Goal: Transaction & Acquisition: Book appointment/travel/reservation

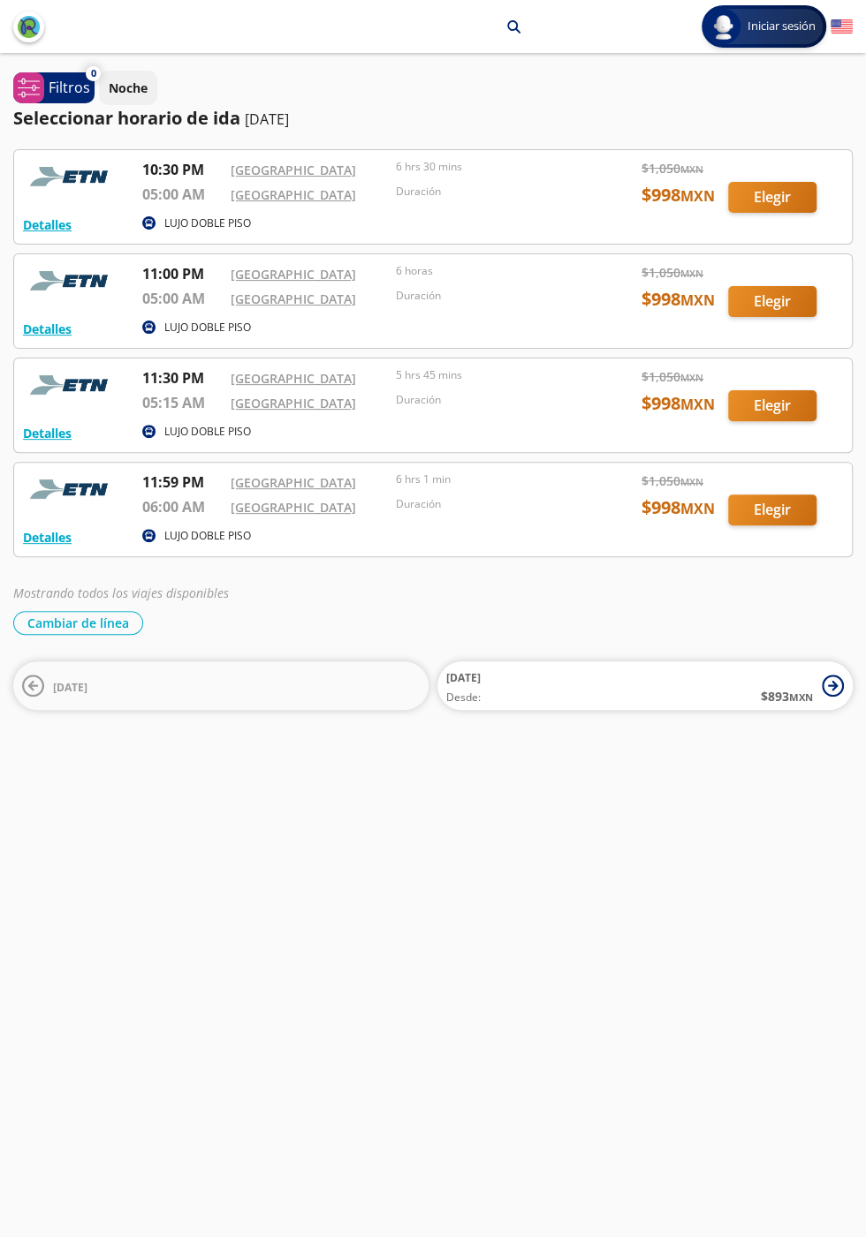
click at [791, 518] on div at bounding box center [432, 510] width 837 height 94
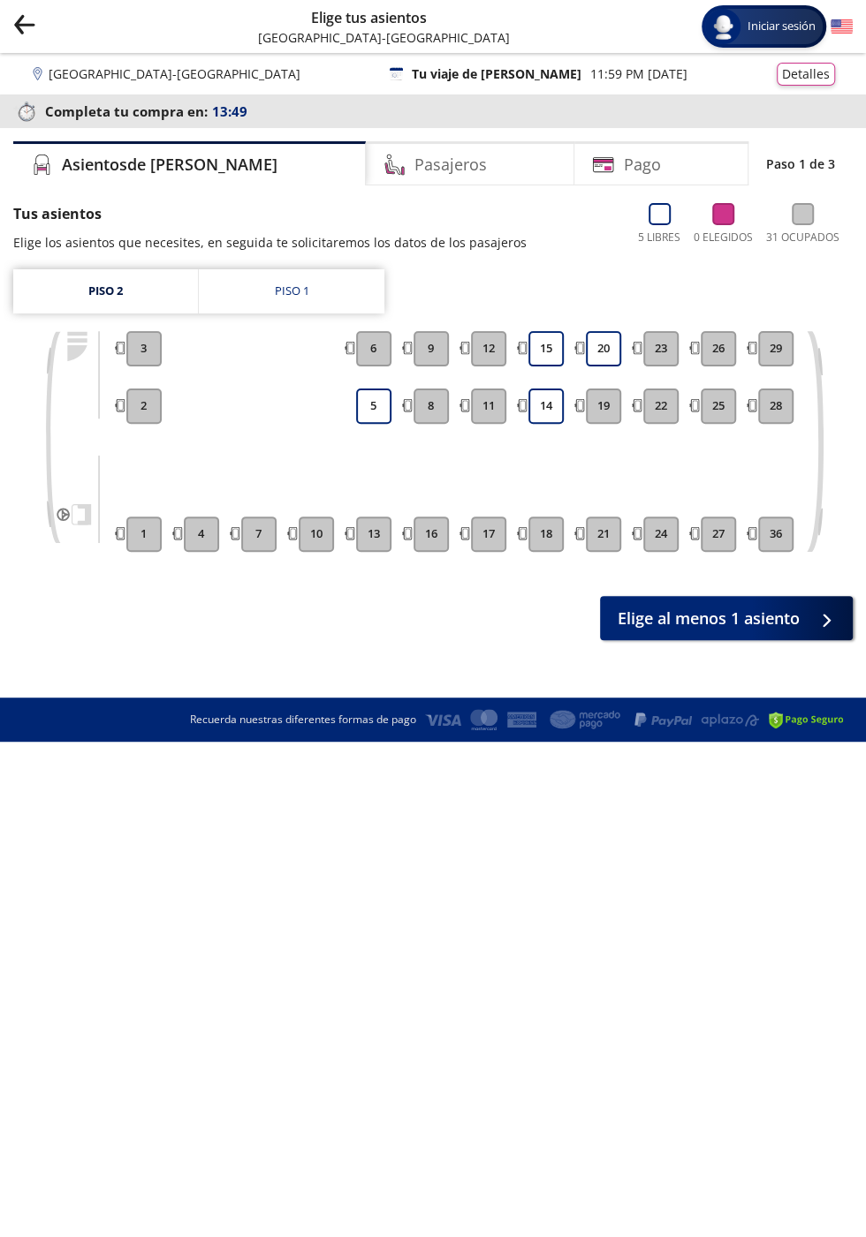
click at [114, 293] on link "Piso 2" at bounding box center [105, 291] width 185 height 44
click at [545, 352] on button "15" at bounding box center [545, 348] width 35 height 35
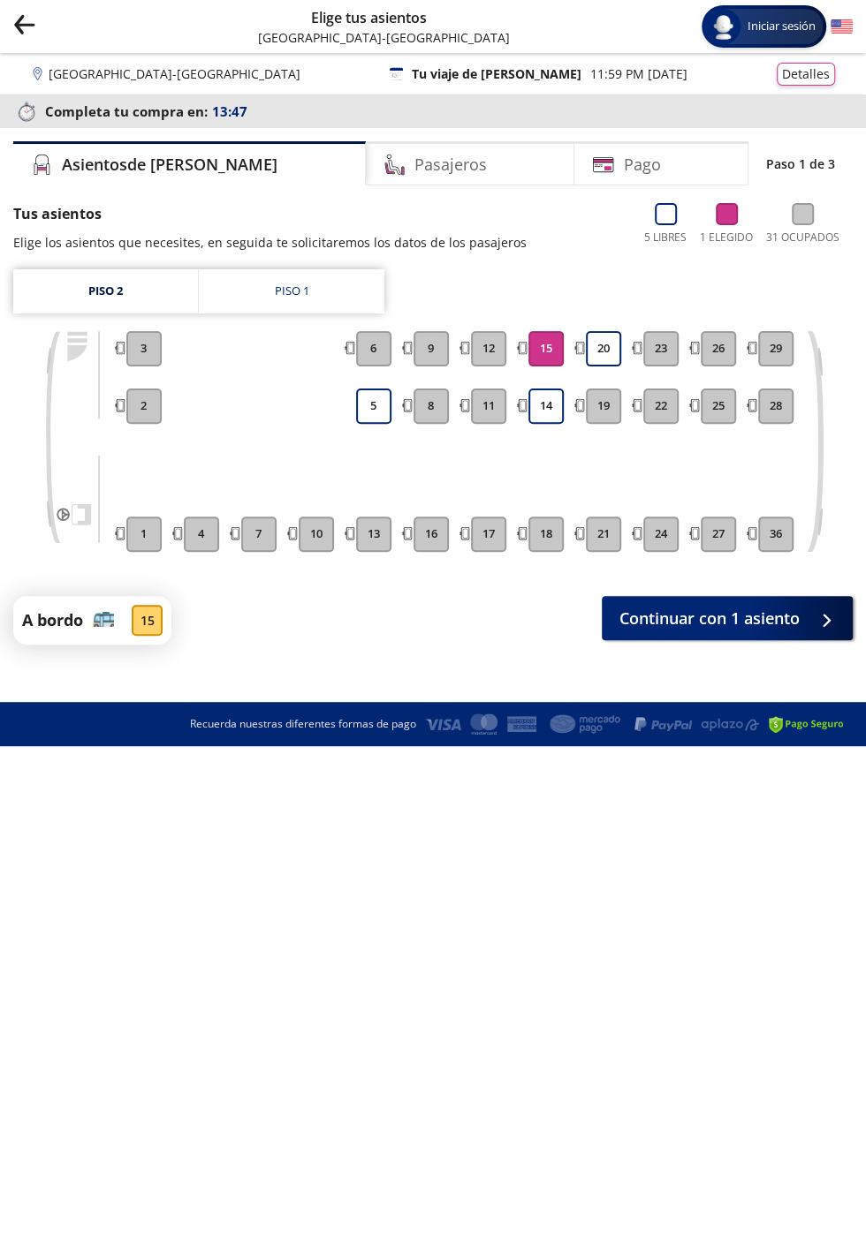
click at [548, 406] on button "14" at bounding box center [545, 406] width 35 height 35
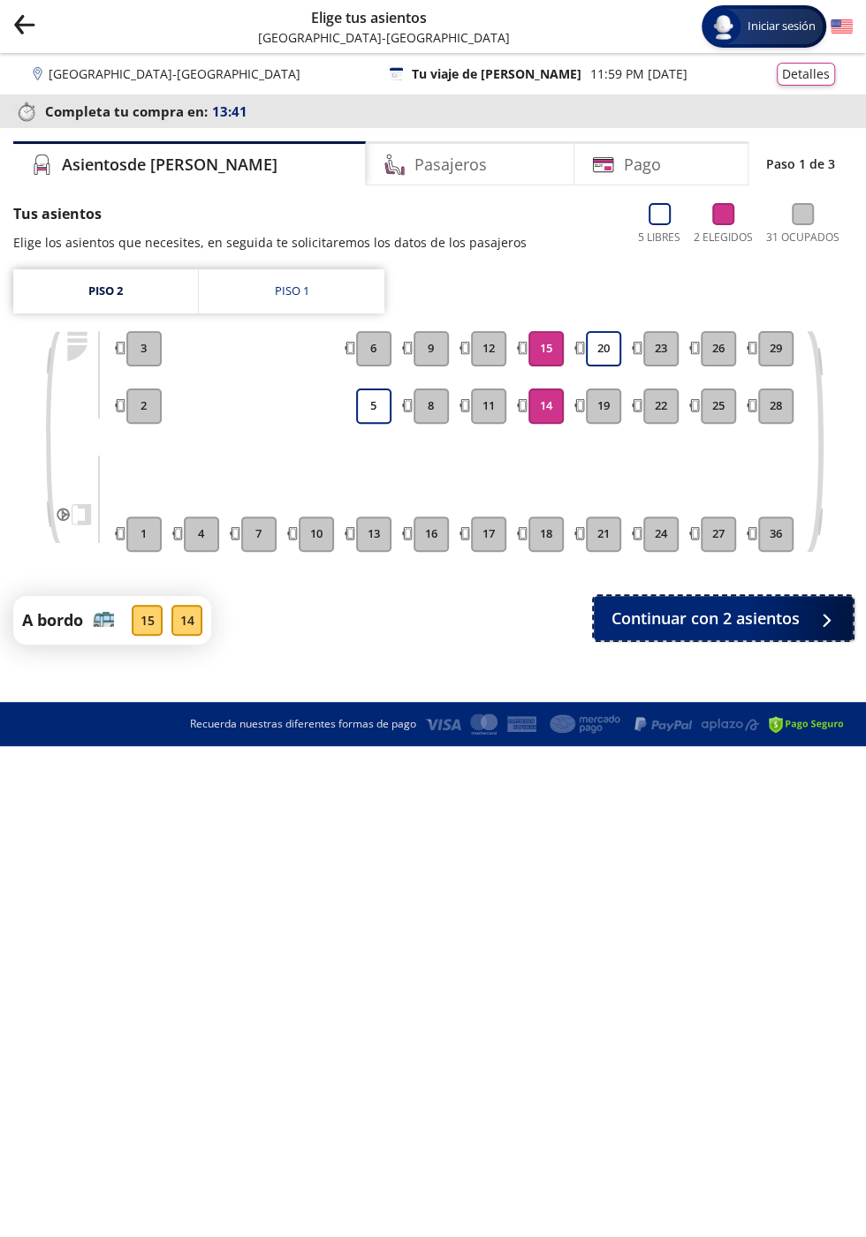
click at [782, 624] on span "Continuar con 2 asientos" at bounding box center [705, 619] width 188 height 24
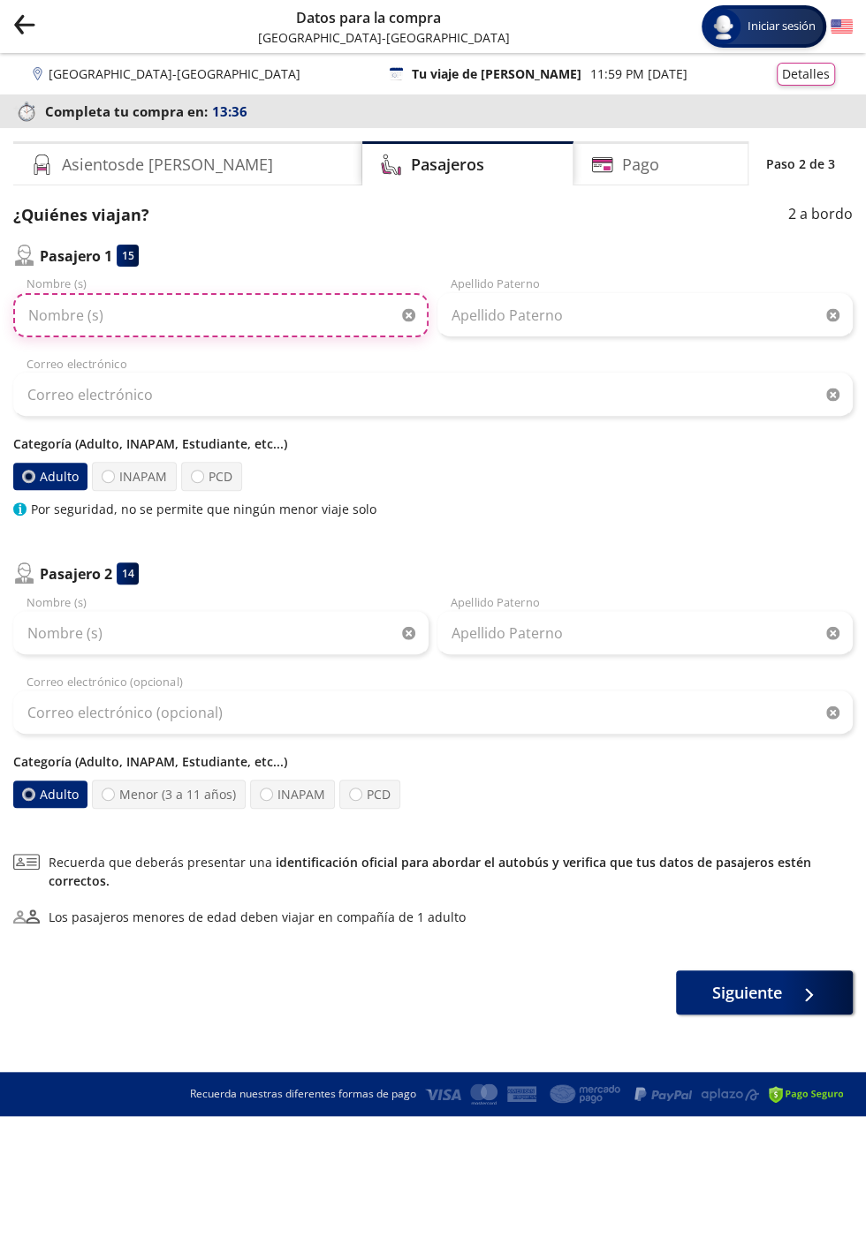
click at [311, 332] on input "Nombre (s)" at bounding box center [220, 315] width 415 height 44
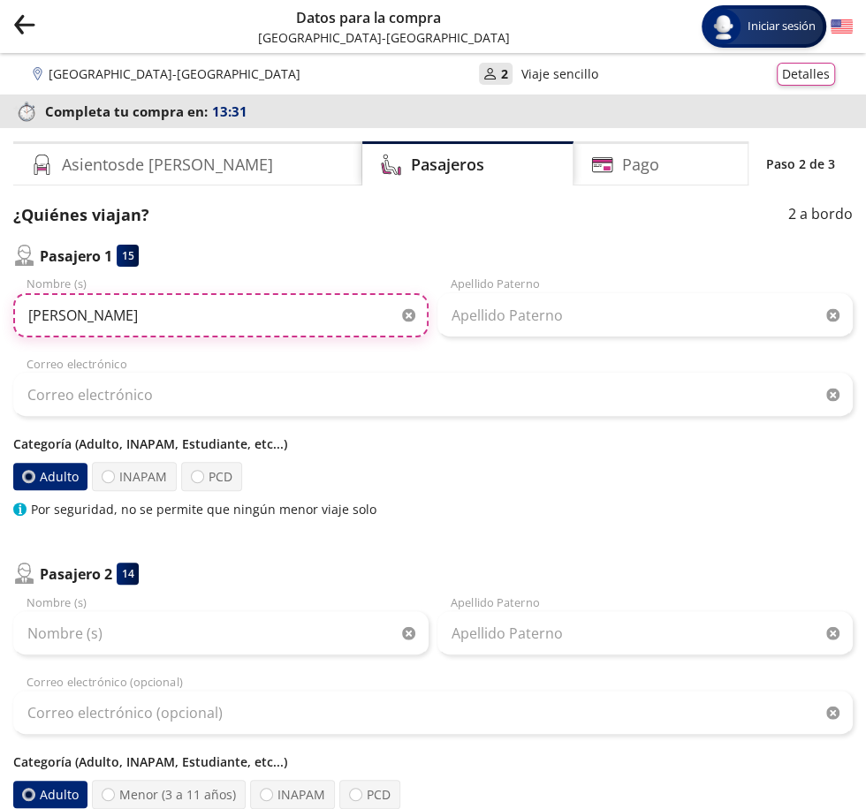
type input "[PERSON_NAME]"
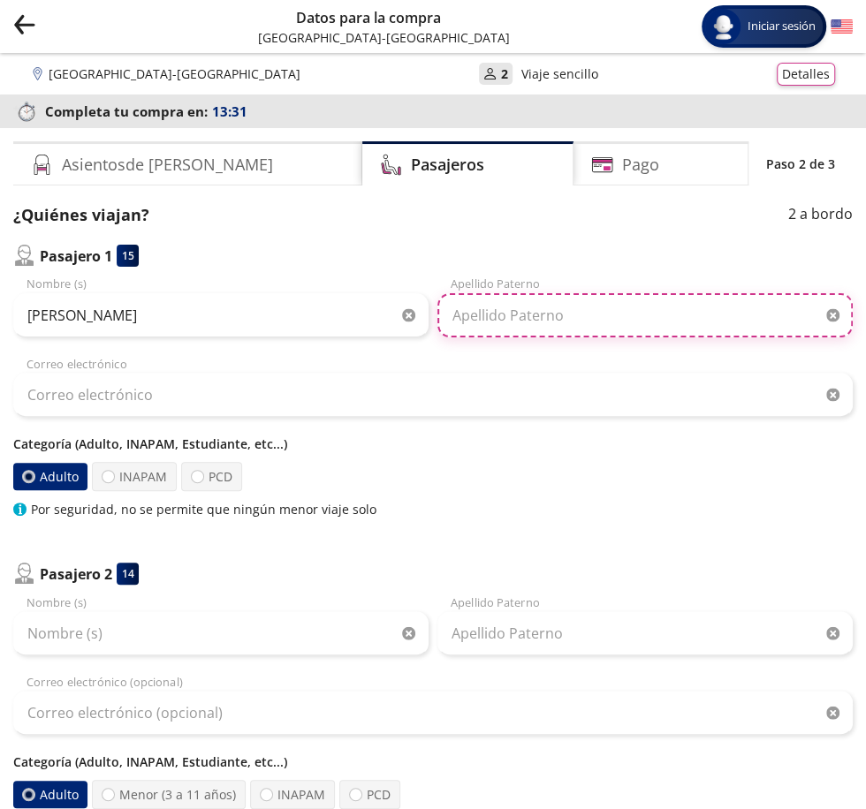
click at [655, 323] on input "Apellido Paterno" at bounding box center [644, 315] width 415 height 44
type input "Rodriguez"
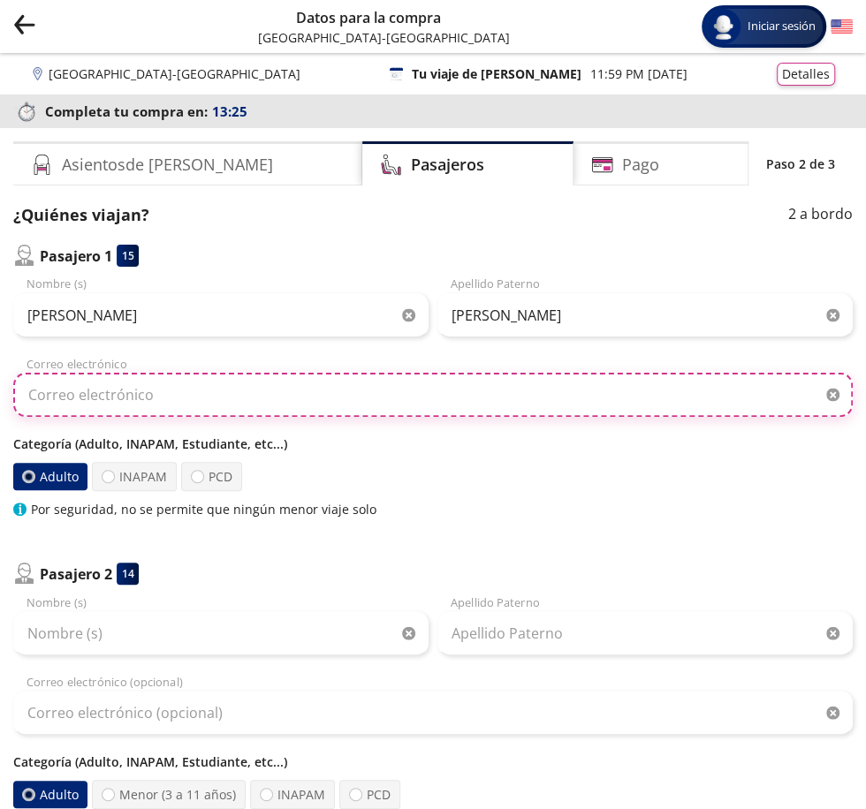
click at [143, 401] on input "Correo electrónico" at bounding box center [432, 395] width 839 height 44
type input "[EMAIL_ADDRESS][DOMAIN_NAME]"
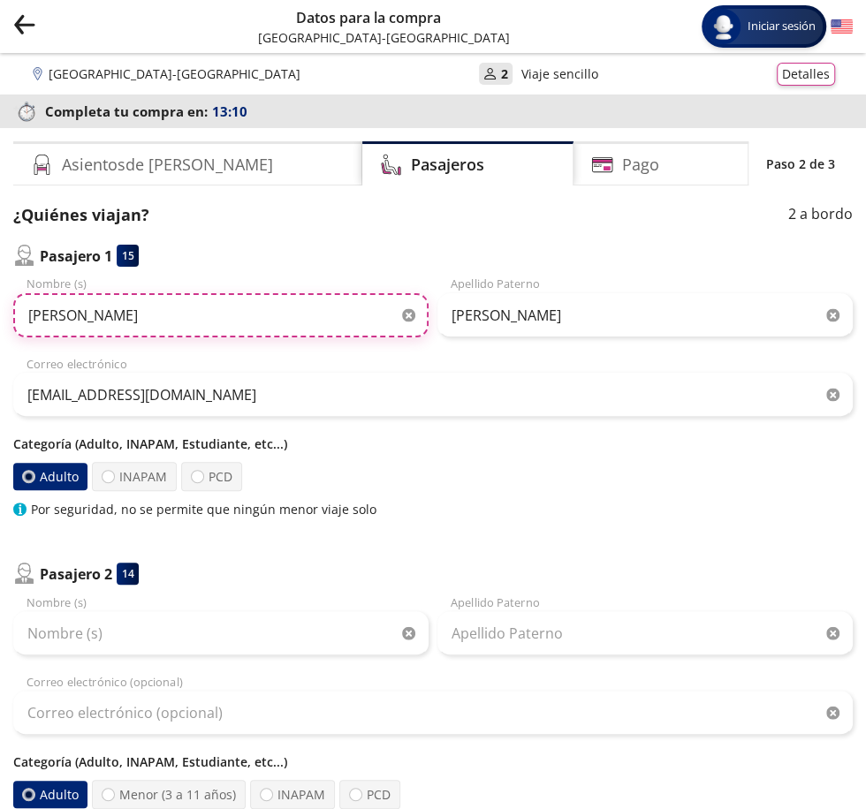
click at [152, 321] on input "[PERSON_NAME]" at bounding box center [220, 315] width 415 height 44
click at [38, 321] on input "[PERSON_NAME]" at bounding box center [220, 315] width 415 height 44
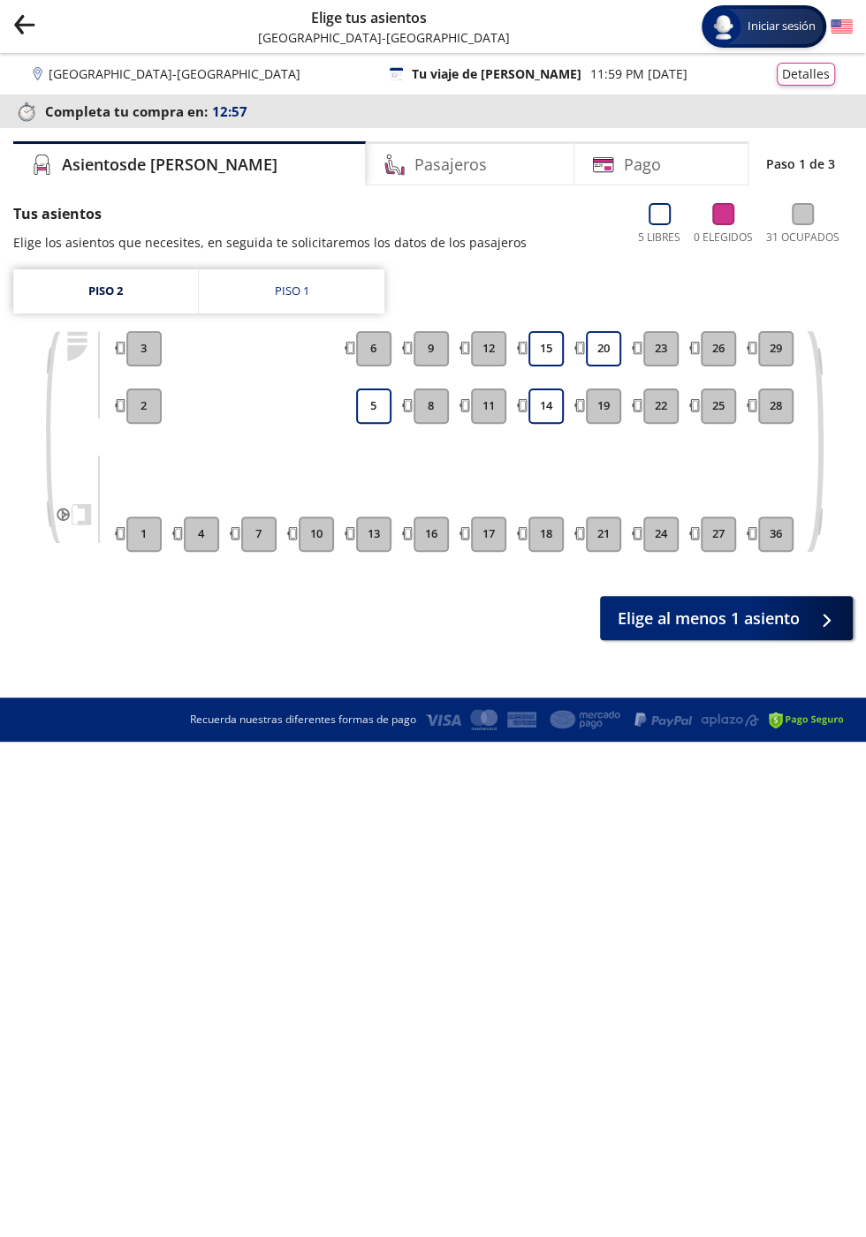
click at [545, 408] on button "14" at bounding box center [545, 406] width 35 height 35
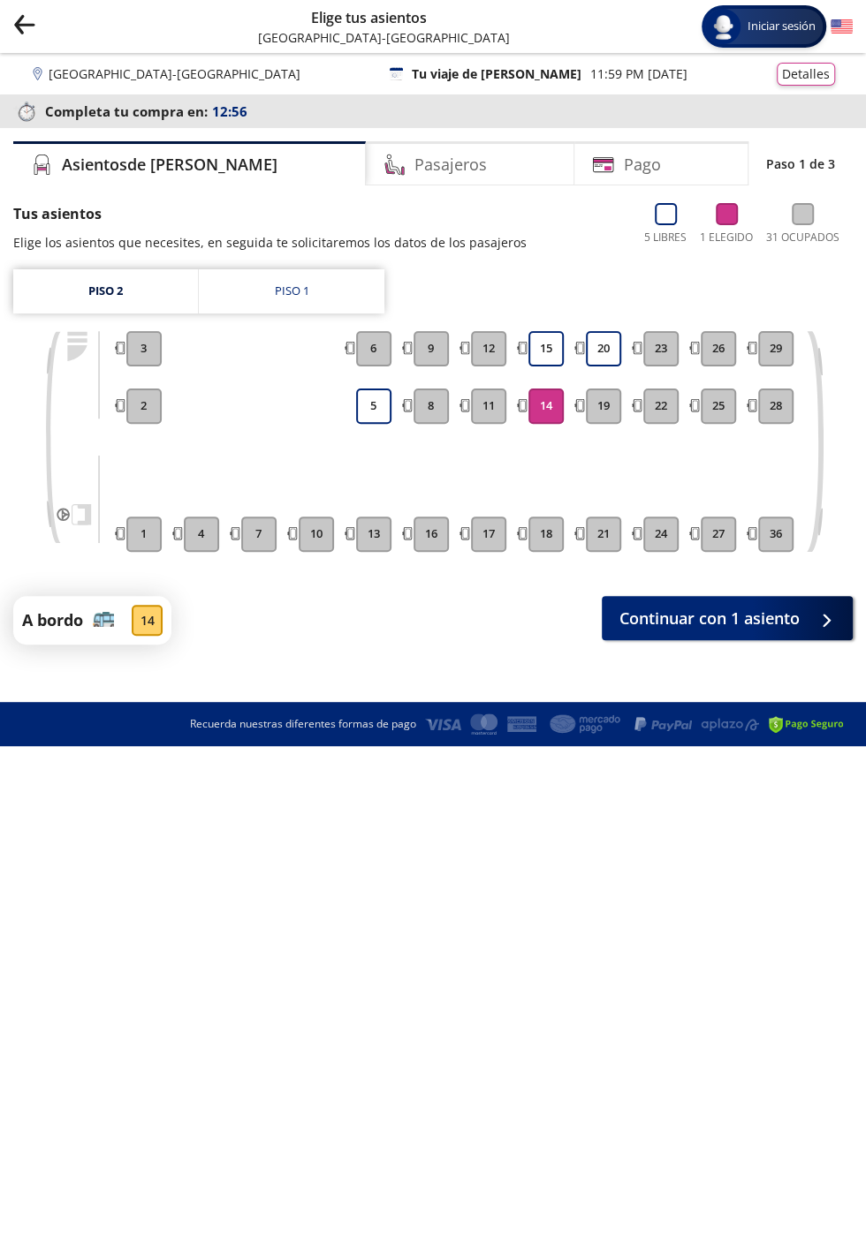
click at [548, 352] on button "15" at bounding box center [545, 348] width 35 height 35
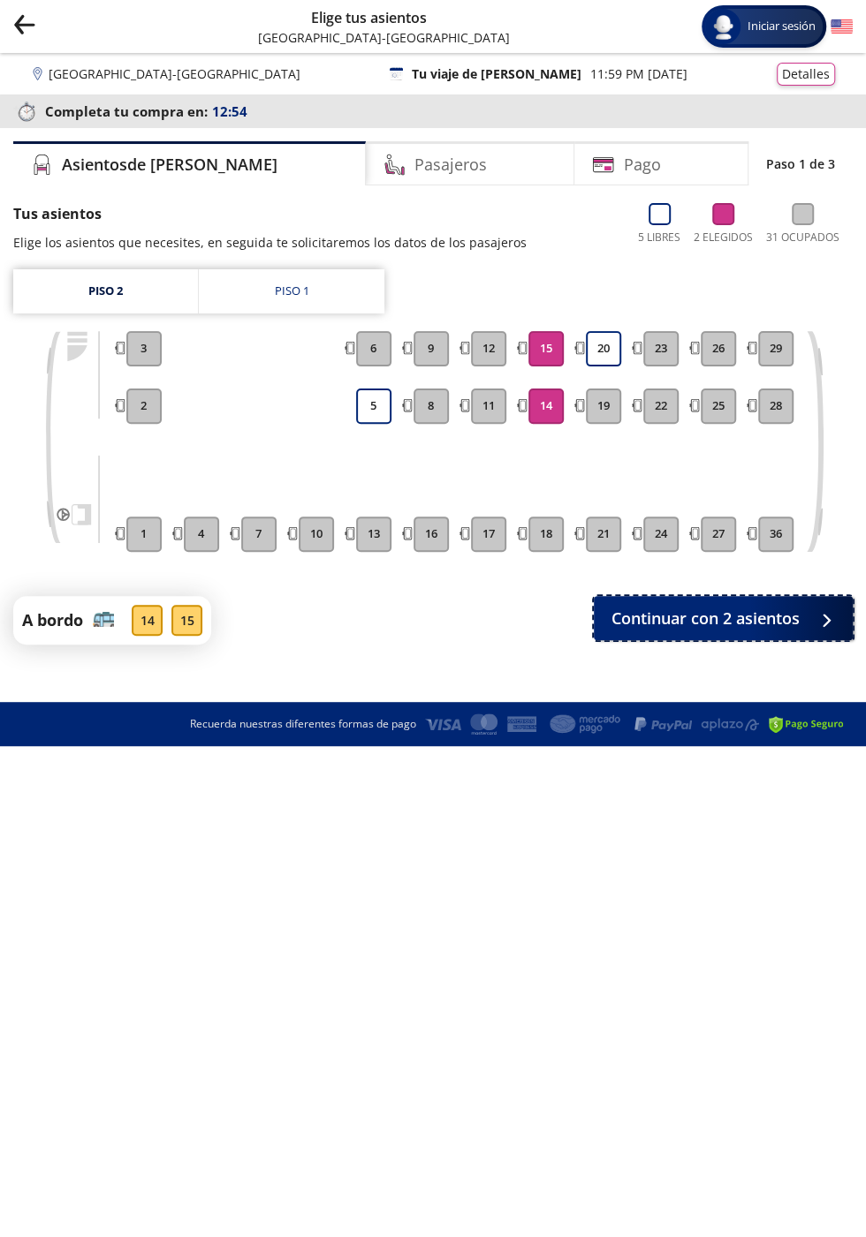
click at [810, 634] on button "Continuar con 2 asientos" at bounding box center [722, 618] width 259 height 44
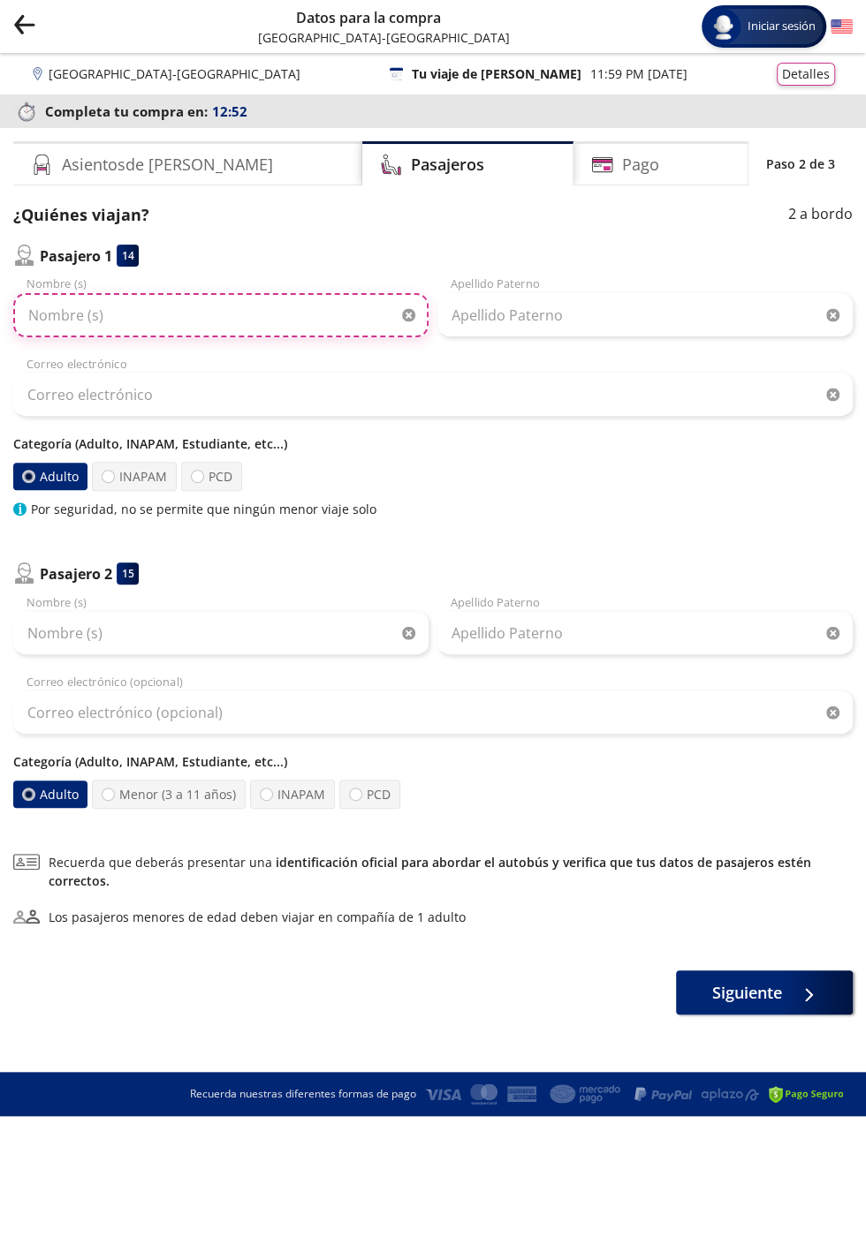
click at [229, 307] on input "Nombre (s)" at bounding box center [220, 315] width 415 height 44
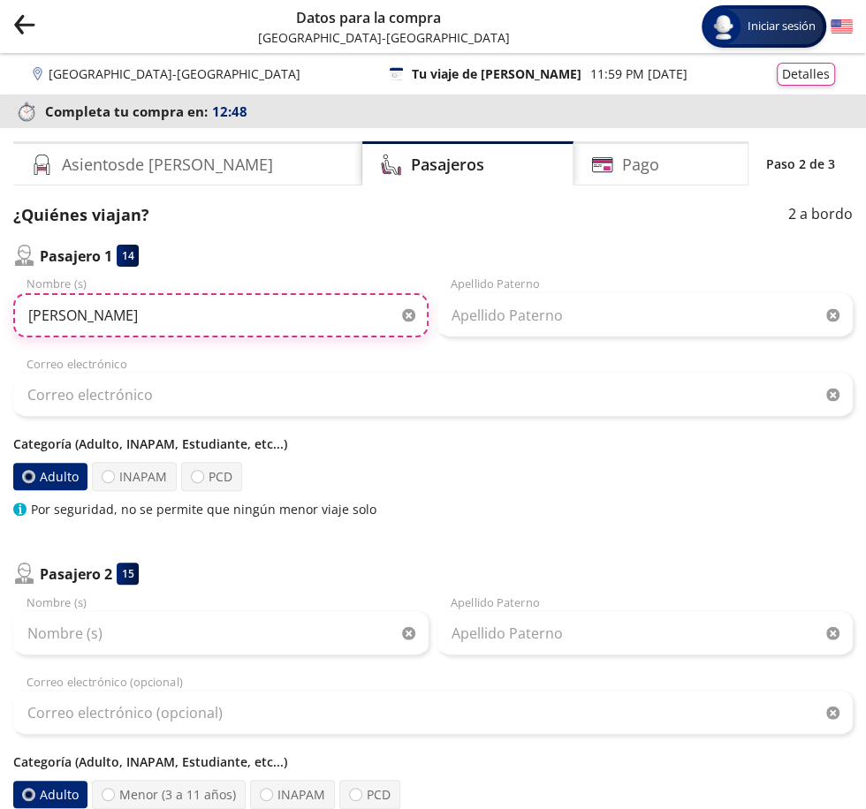
type input "[PERSON_NAME]"
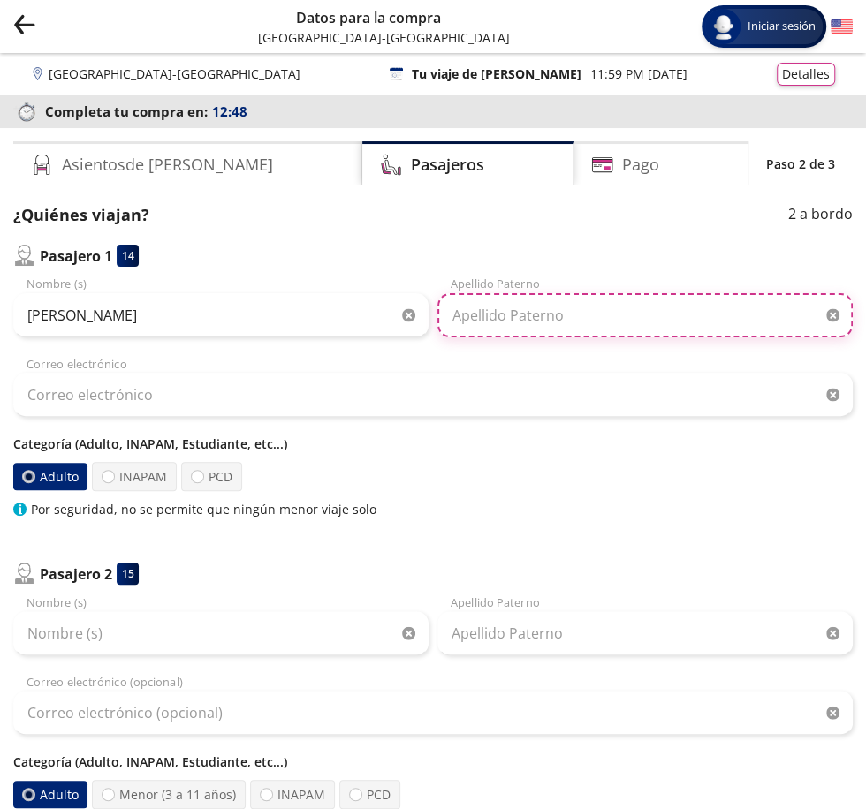
click at [610, 321] on input "Apellido Paterno" at bounding box center [644, 315] width 415 height 44
type input "[PERSON_NAME]"
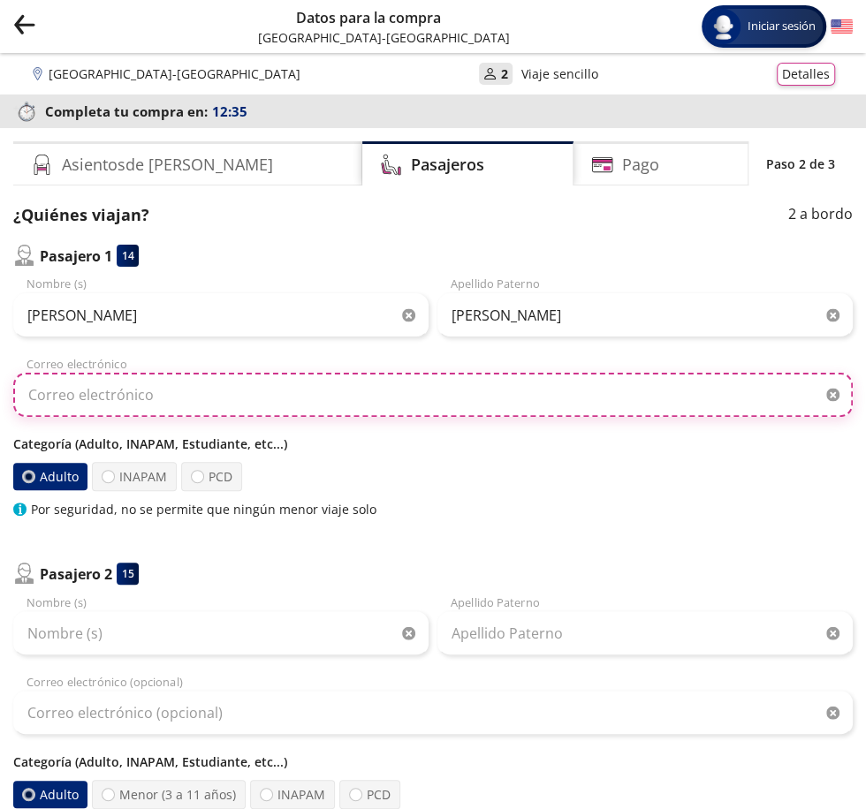
click at [554, 389] on input "Correo electrónico" at bounding box center [432, 395] width 839 height 44
click at [525, 414] on input "Correo electrónico" at bounding box center [432, 395] width 839 height 44
type input "[EMAIL_ADDRESS][DOMAIN_NAME]"
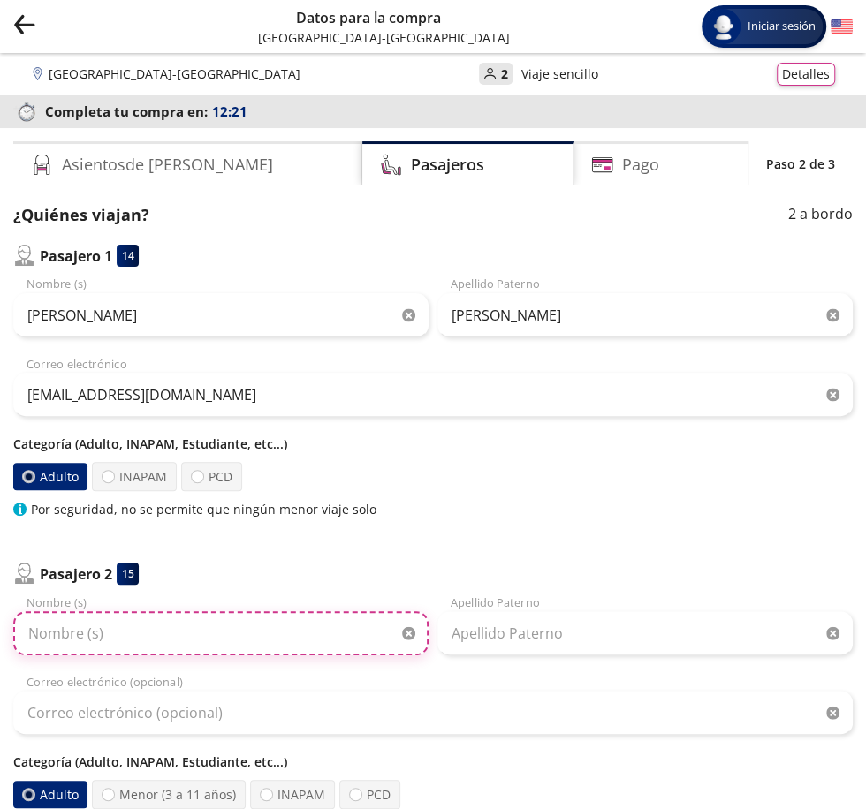
click at [61, 638] on input "Nombre (s)" at bounding box center [220, 633] width 415 height 44
type input "e"
type input "[PERSON_NAME]"
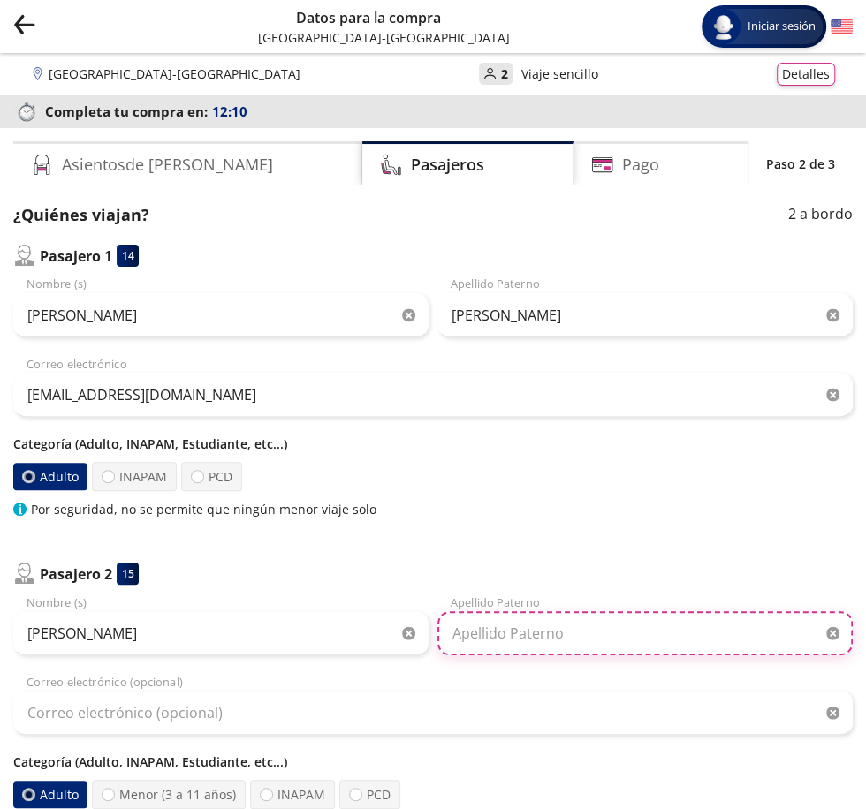
click at [723, 640] on input "Apellido Paterno" at bounding box center [644, 633] width 415 height 44
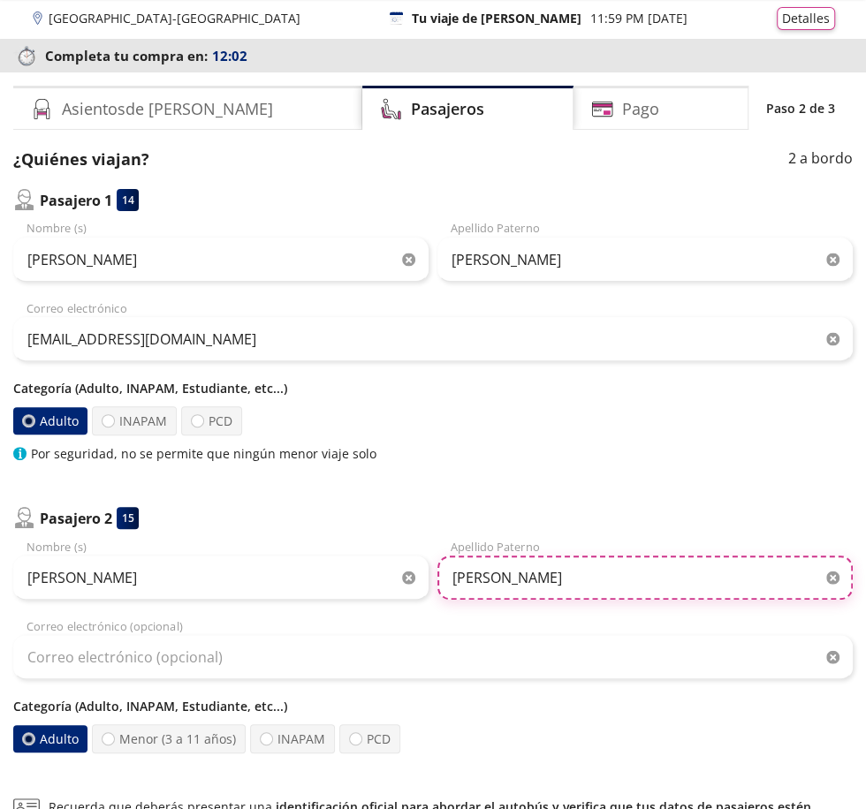
scroll to position [57, 0]
type input "[PERSON_NAME]"
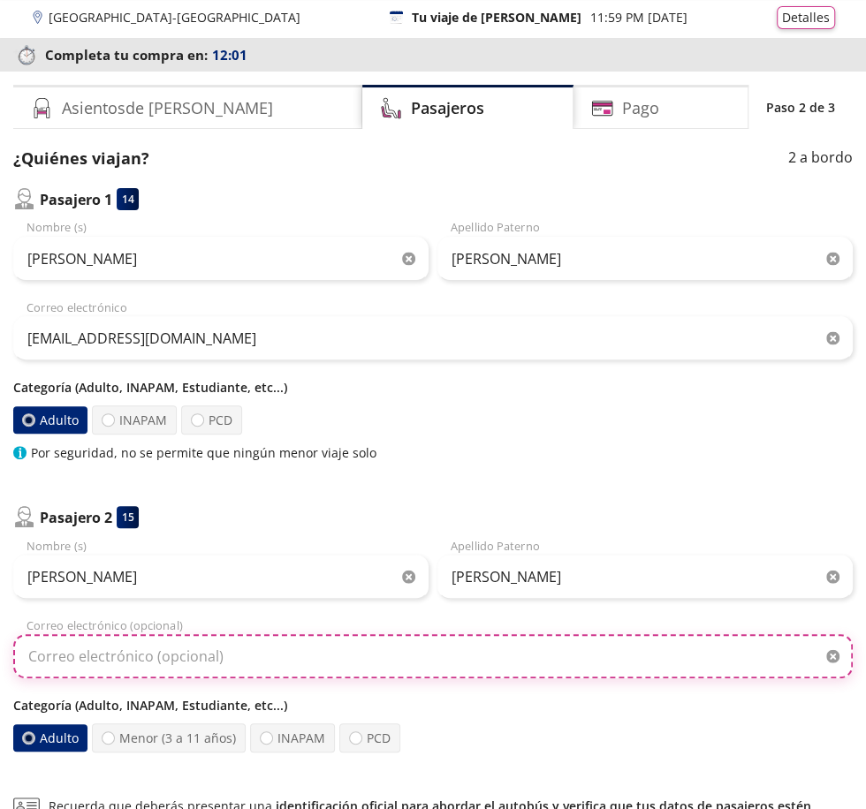
click at [579, 659] on input "Correo electrónico (opcional)" at bounding box center [432, 656] width 839 height 44
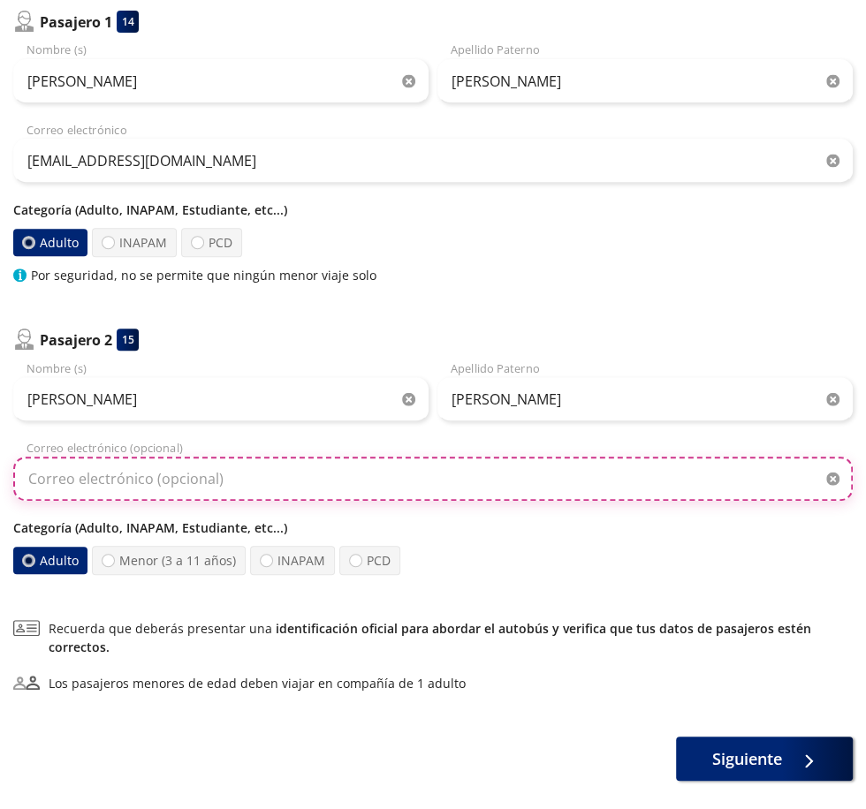
scroll to position [235, 0]
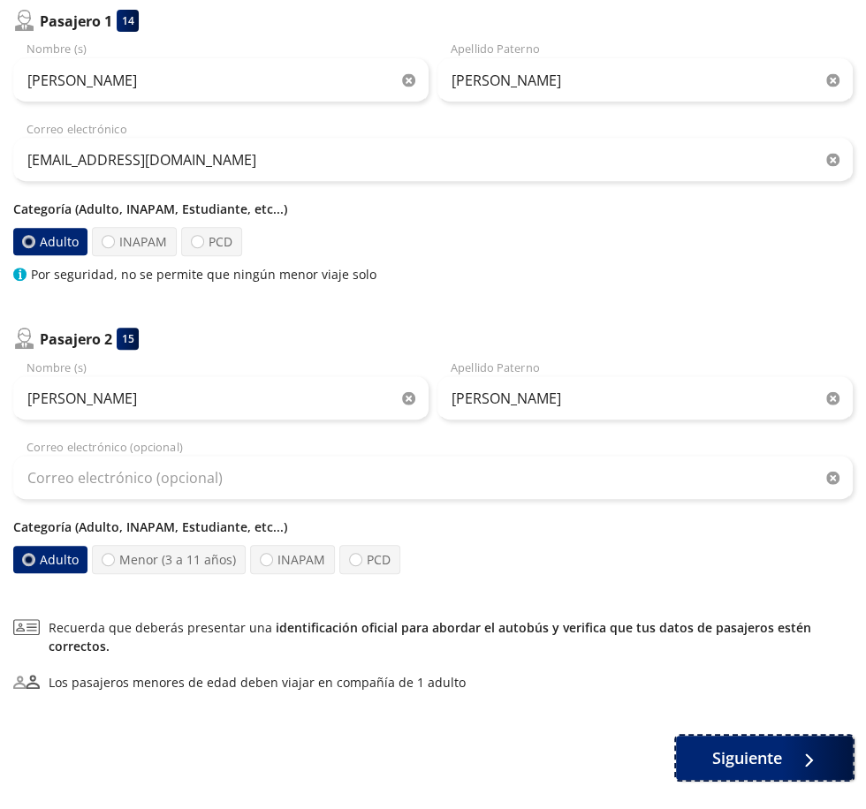
click at [757, 763] on span "Siguiente" at bounding box center [747, 758] width 70 height 24
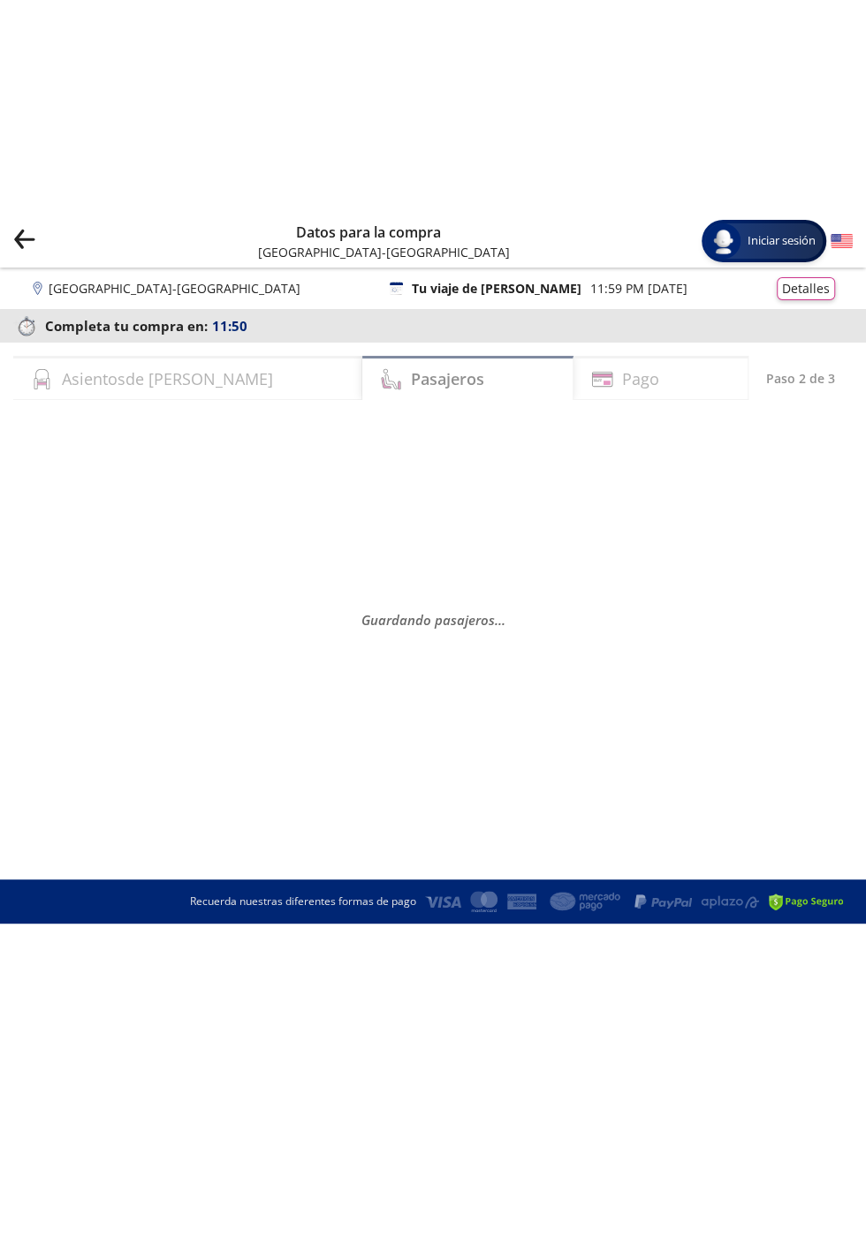
scroll to position [0, 0]
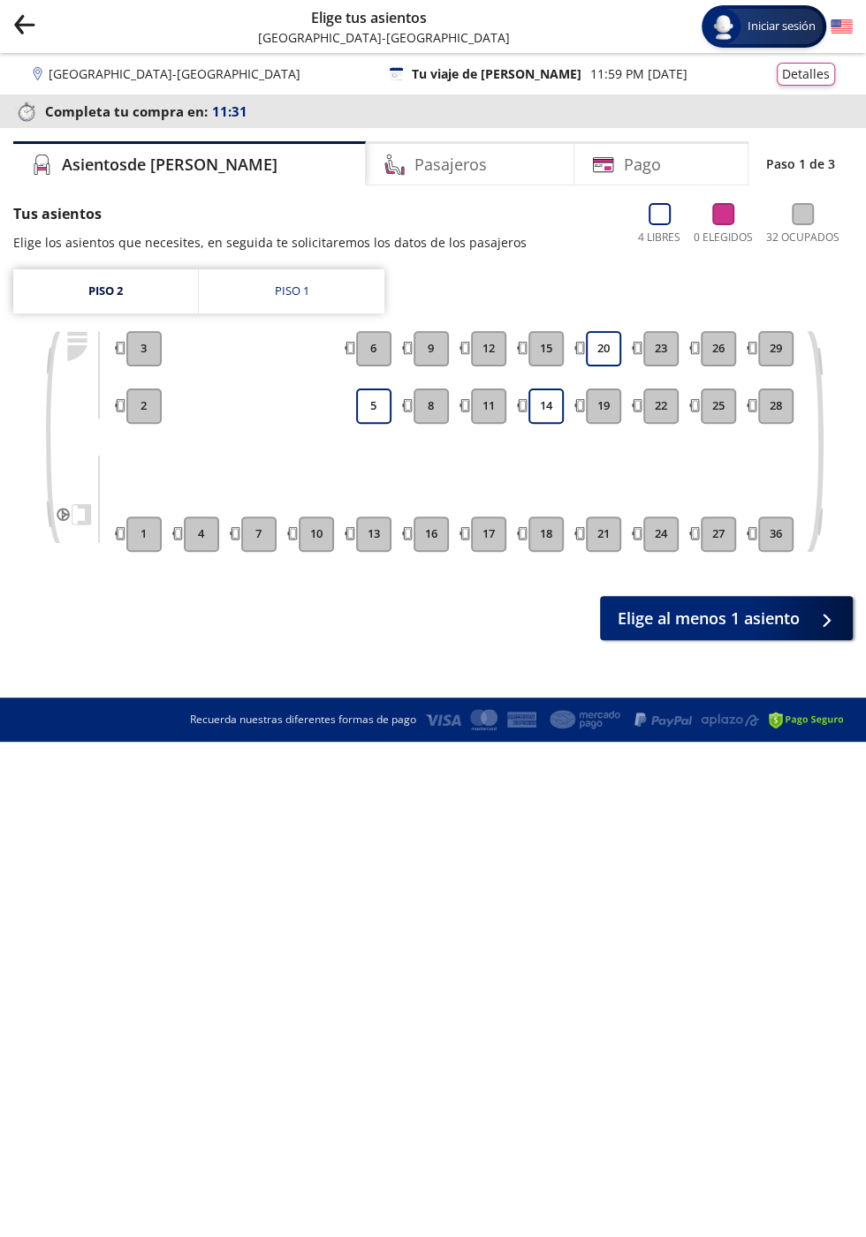
click at [543, 408] on button "14" at bounding box center [545, 406] width 35 height 35
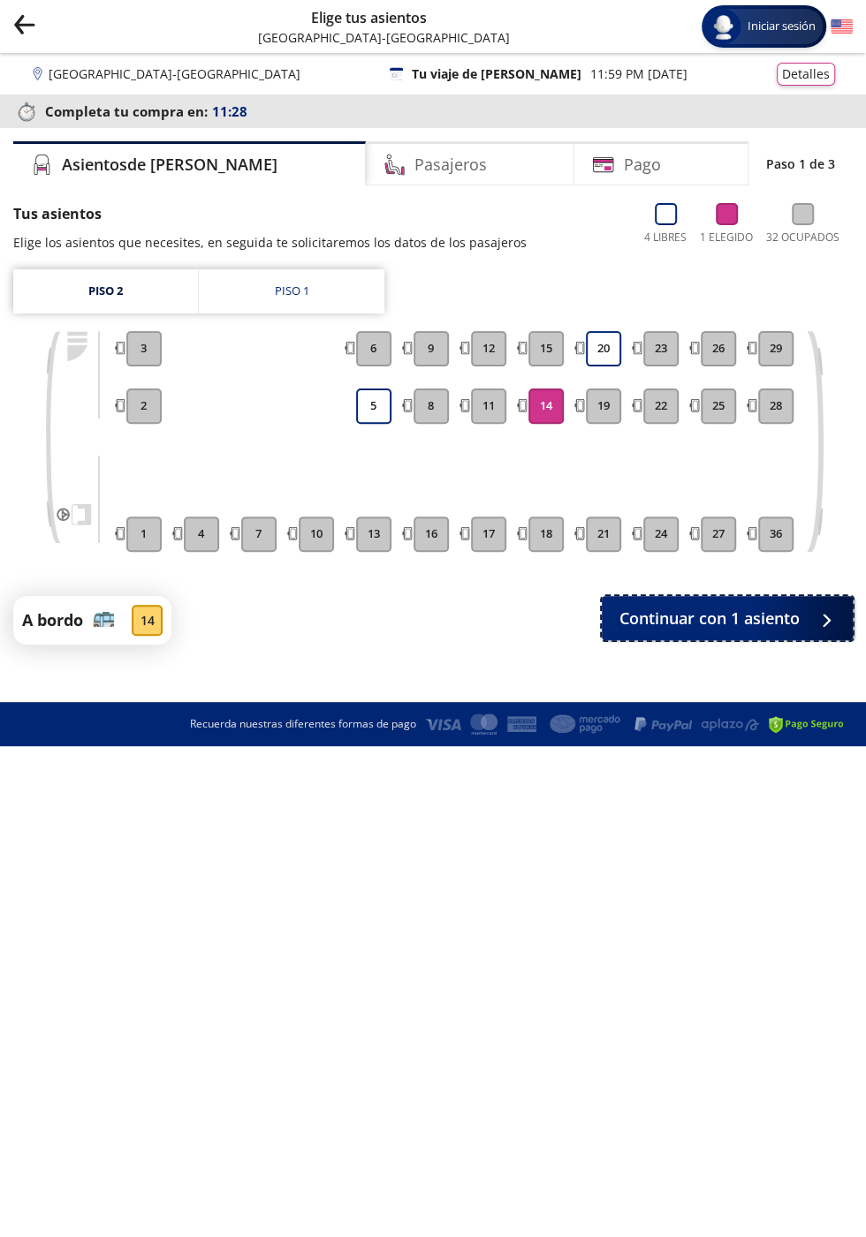
click at [812, 626] on button "Continuar con 1 asiento" at bounding box center [726, 618] width 251 height 44
click at [591, 363] on button "20" at bounding box center [603, 348] width 35 height 35
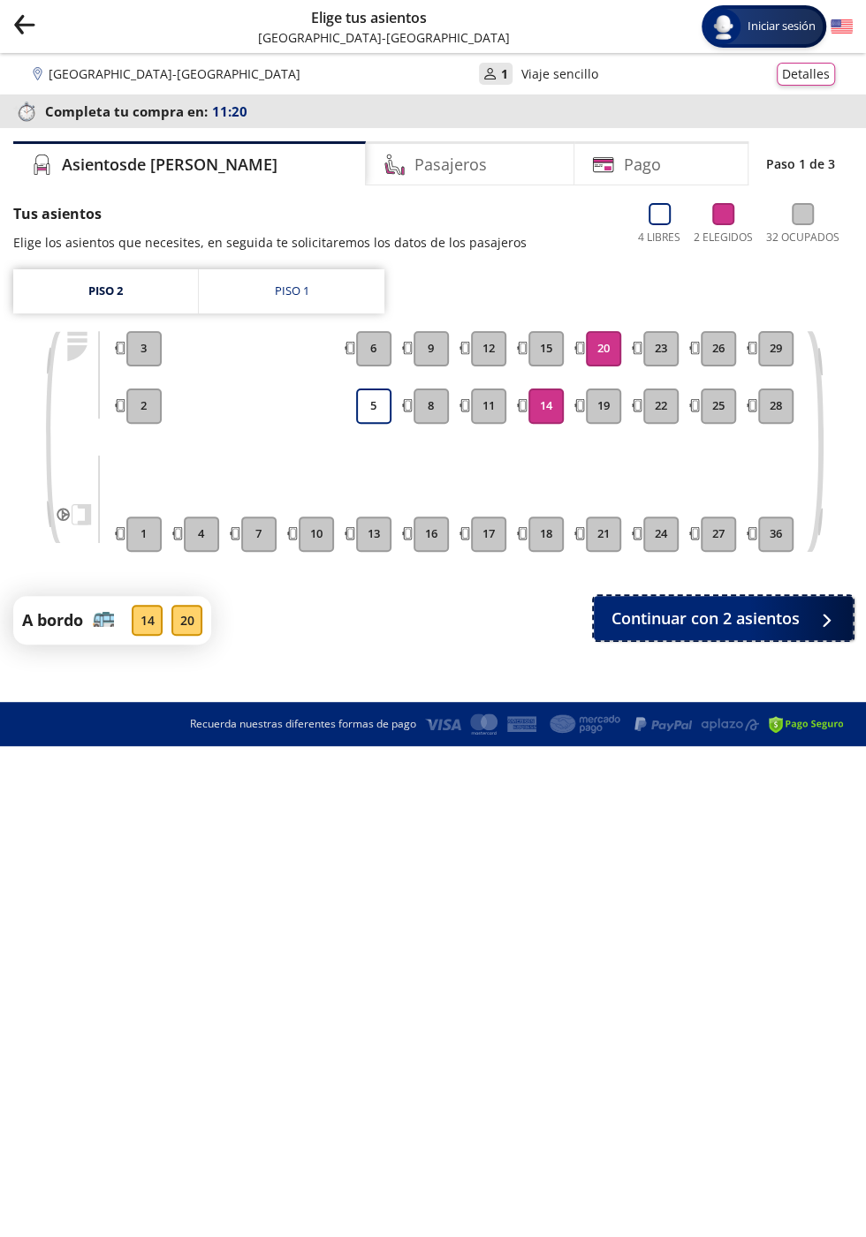
click at [804, 625] on button "Continuar con 2 asientos" at bounding box center [722, 618] width 259 height 44
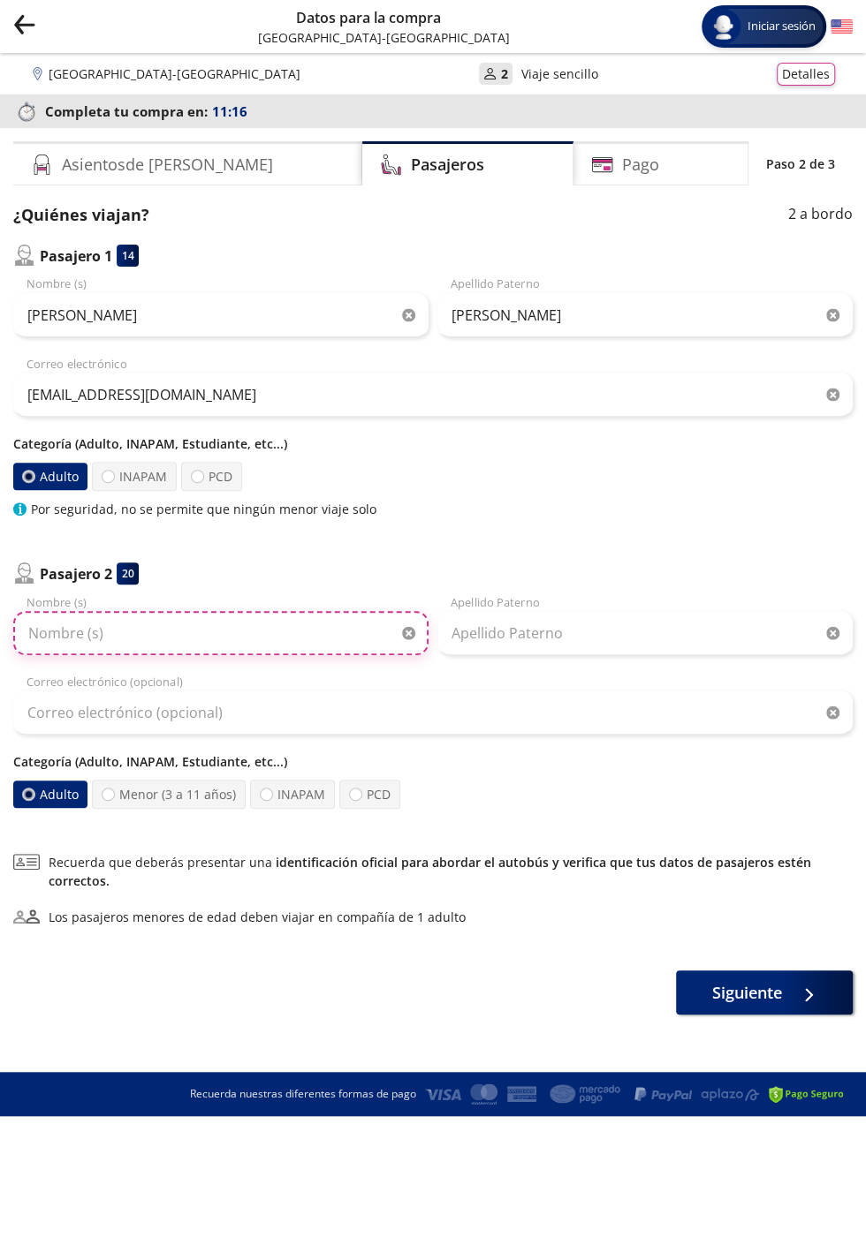
click at [276, 641] on input "Nombre (s)" at bounding box center [220, 633] width 415 height 44
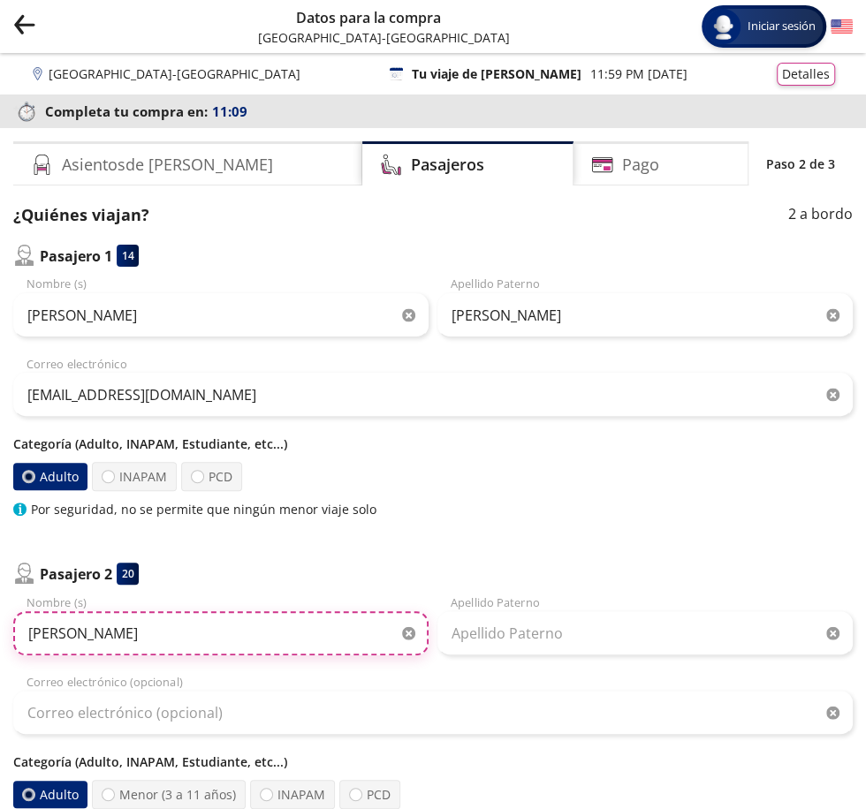
type input "[PERSON_NAME]"
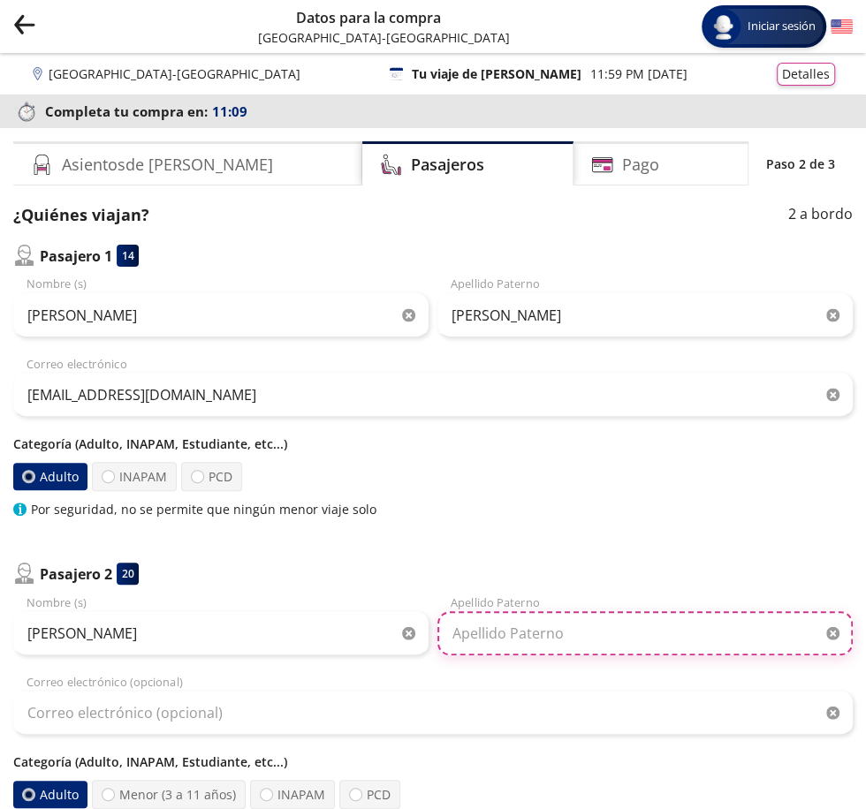
click at [578, 638] on input "Apellido Paterno" at bounding box center [644, 633] width 415 height 44
type input "[PERSON_NAME]"
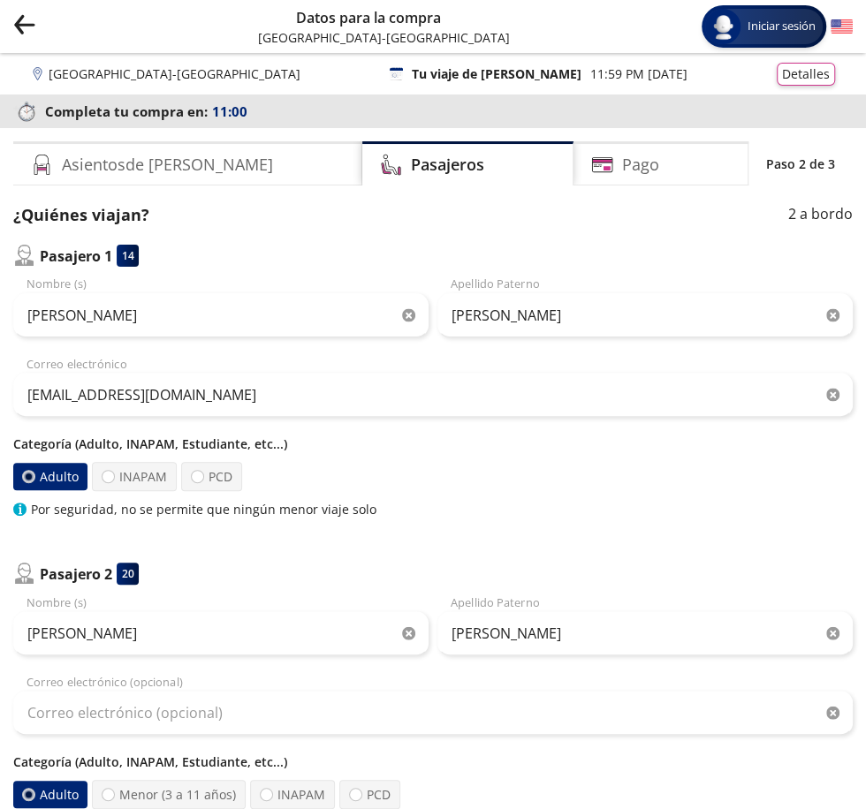
click at [773, 528] on div "Pasajero 1 14 [PERSON_NAME] Nombre (s) [PERSON_NAME] Apellido [PERSON_NAME] [EM…" at bounding box center [432, 527] width 839 height 564
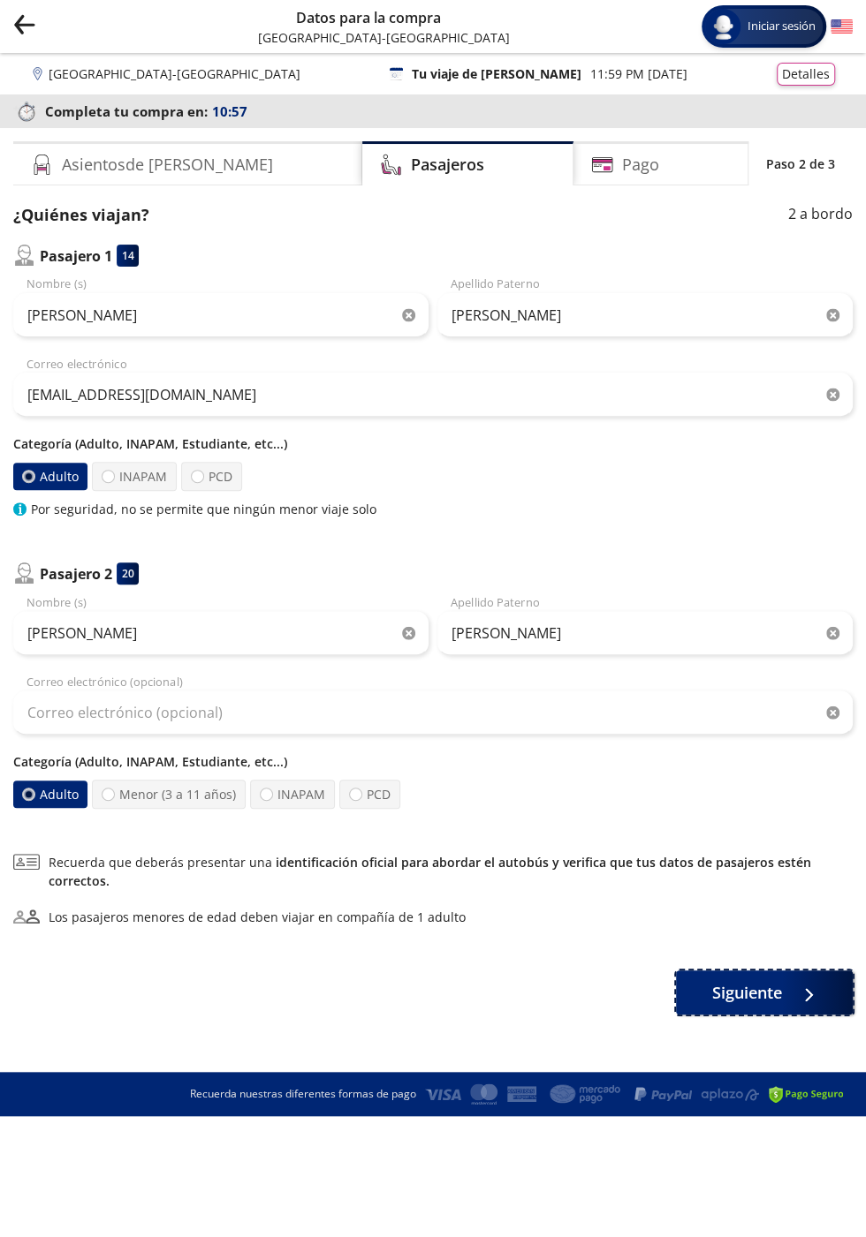
click at [775, 1002] on button "Siguiente" at bounding box center [764, 993] width 177 height 44
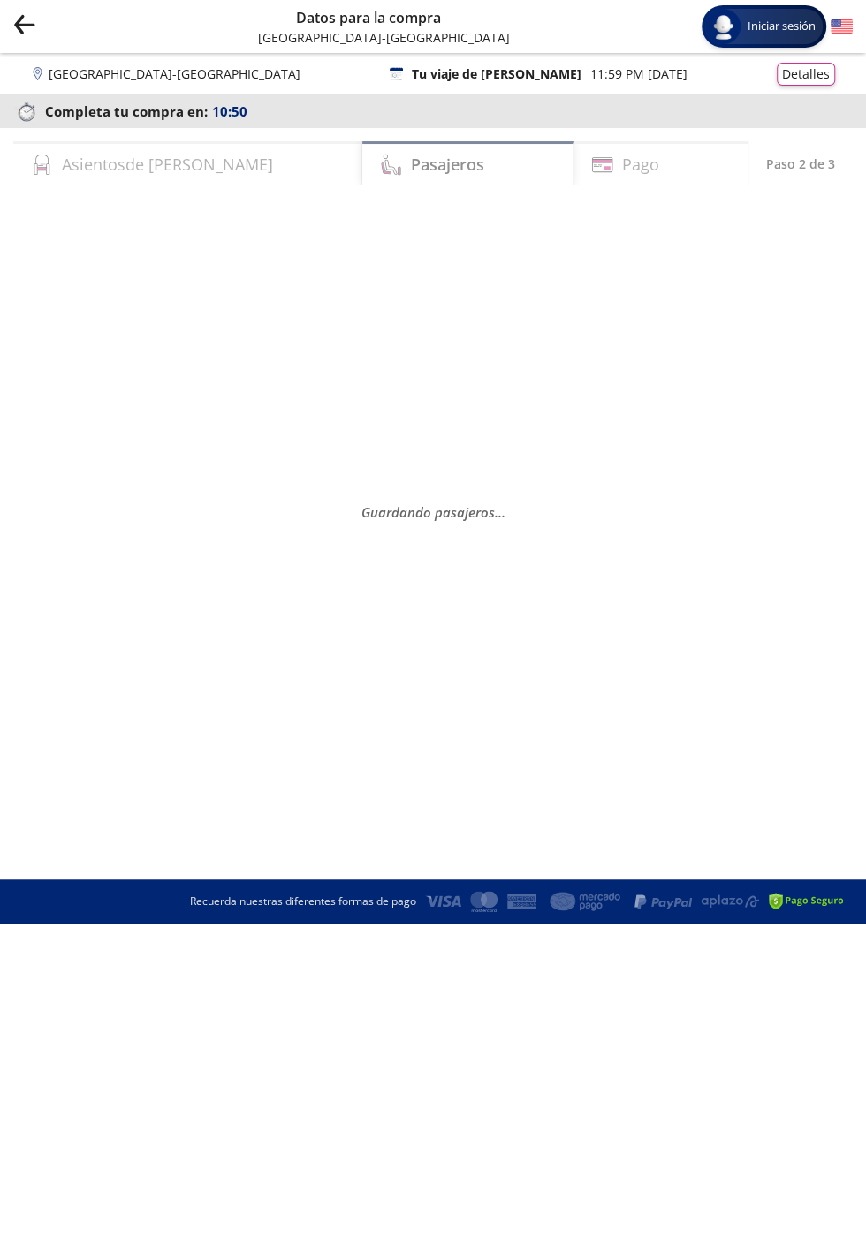
select select "MX"
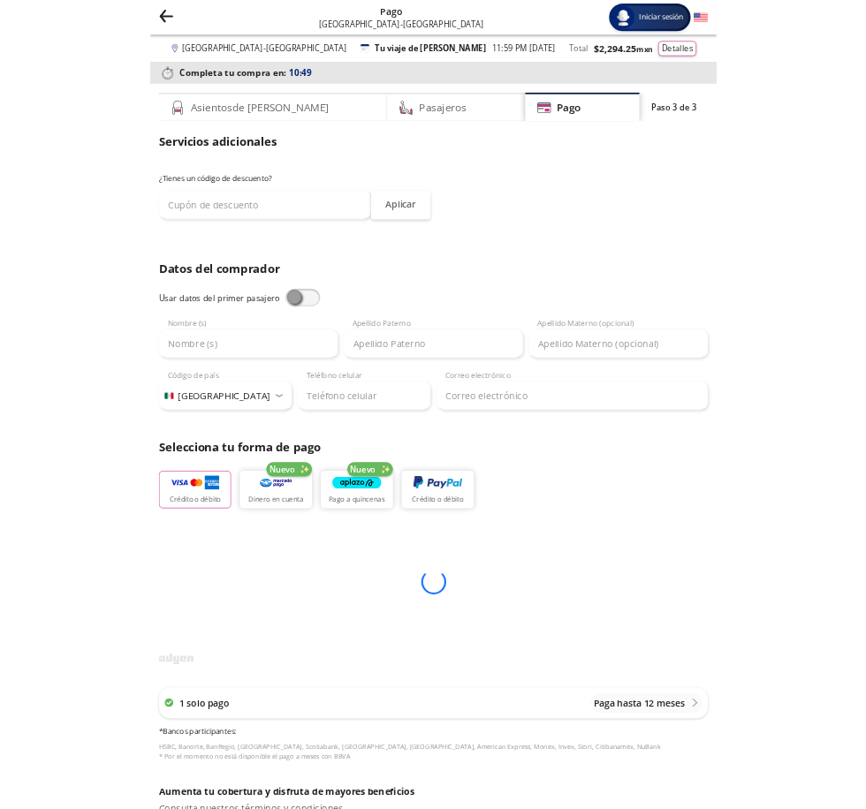
scroll to position [49, 0]
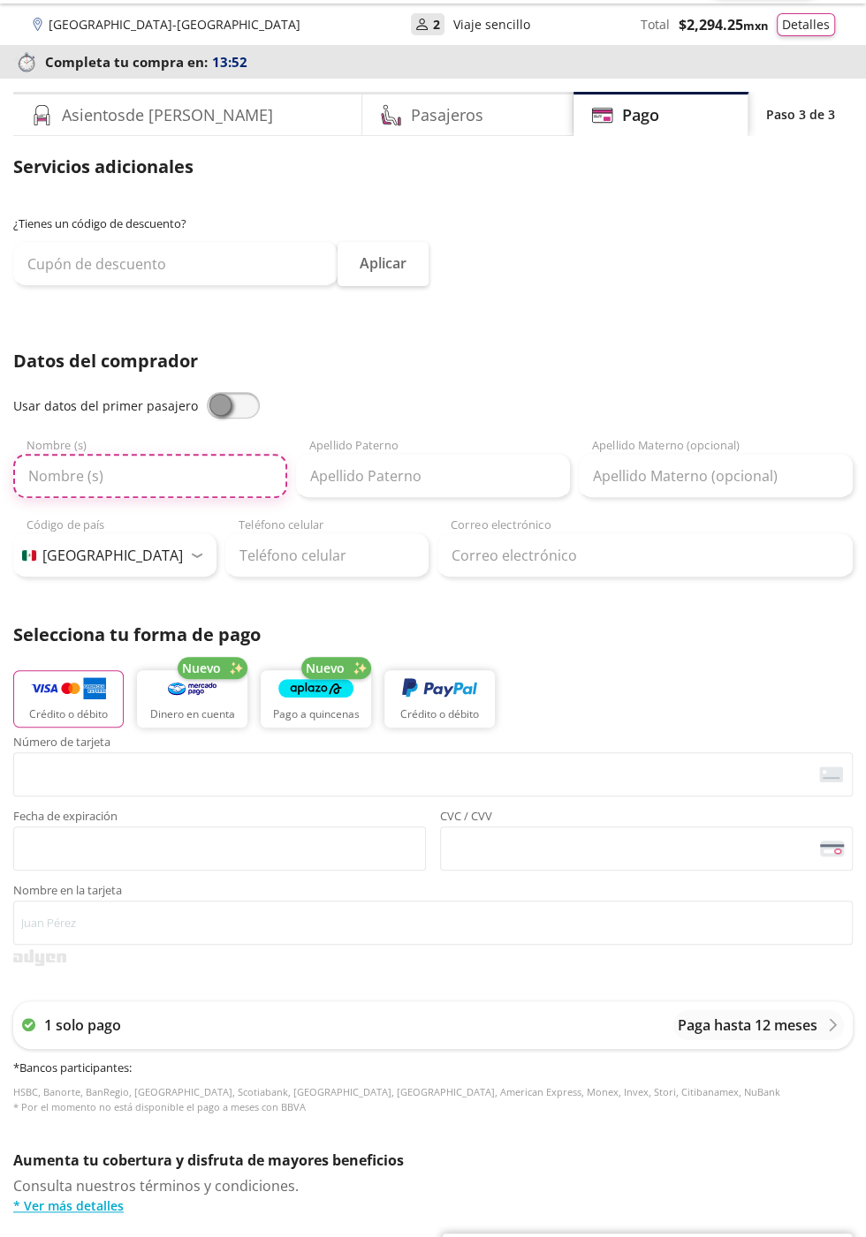
click at [227, 482] on input "Nombre (s)" at bounding box center [150, 476] width 274 height 44
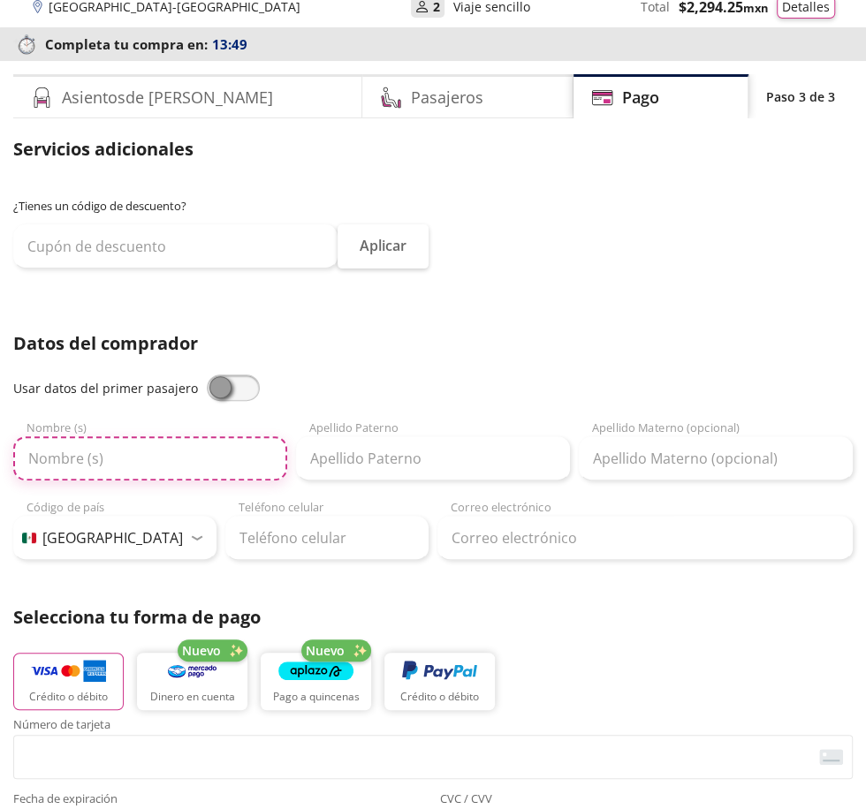
scroll to position [92, 0]
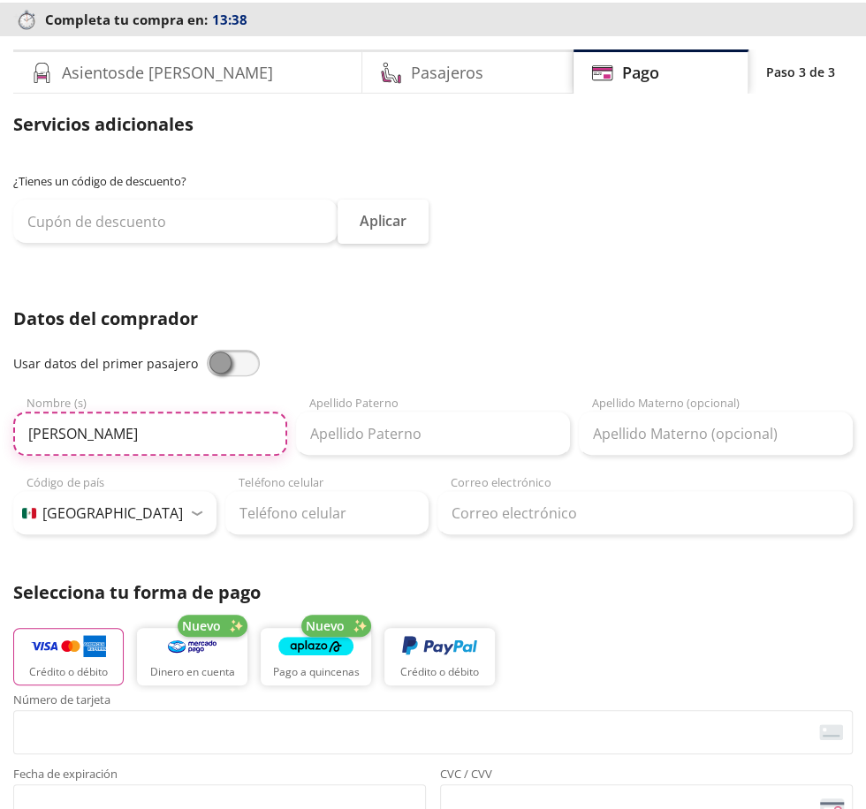
type input "[PERSON_NAME]"
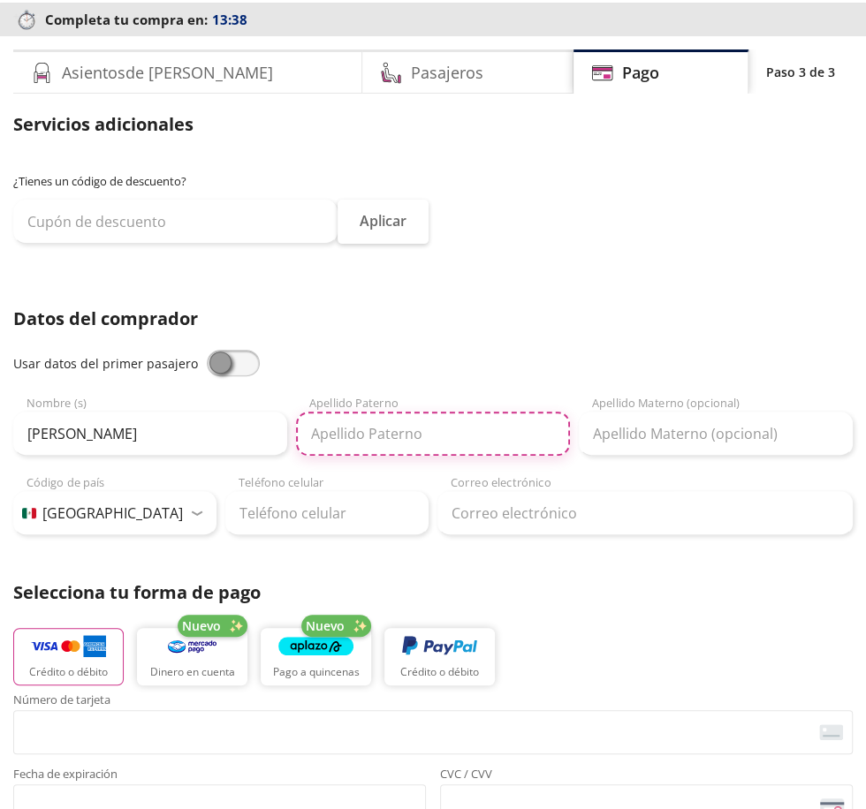
click at [434, 429] on input "Apellido Paterno" at bounding box center [433, 434] width 274 height 44
type input "[PERSON_NAME]"
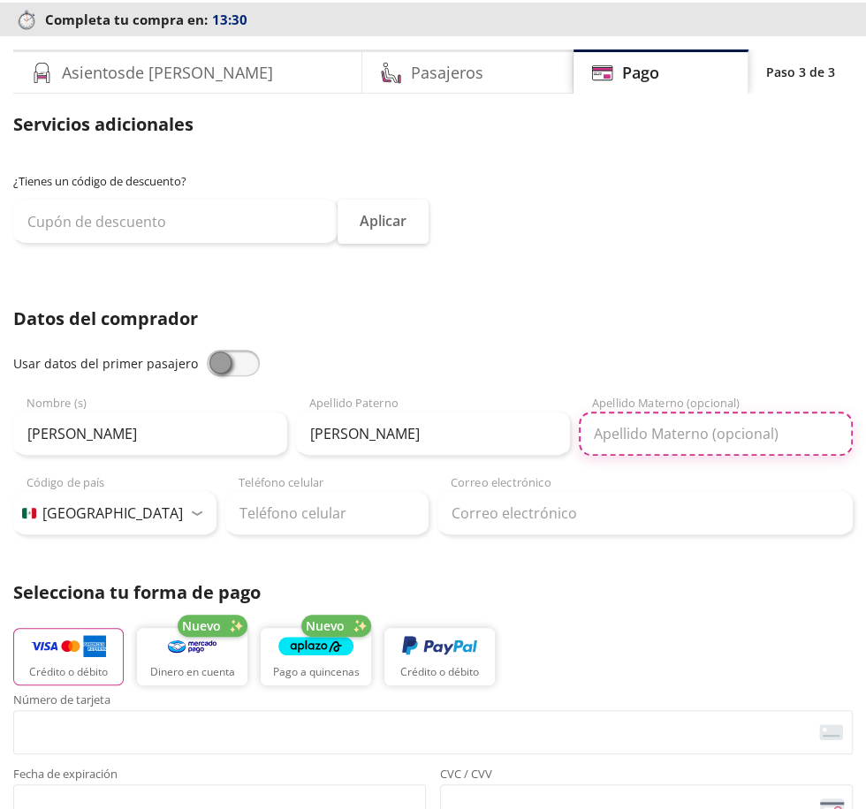
click at [700, 439] on input "Apellido Materno (opcional)" at bounding box center [715, 434] width 274 height 44
click at [714, 440] on input "Apellido Materno (opcional)" at bounding box center [715, 434] width 274 height 44
type input "[PERSON_NAME]"
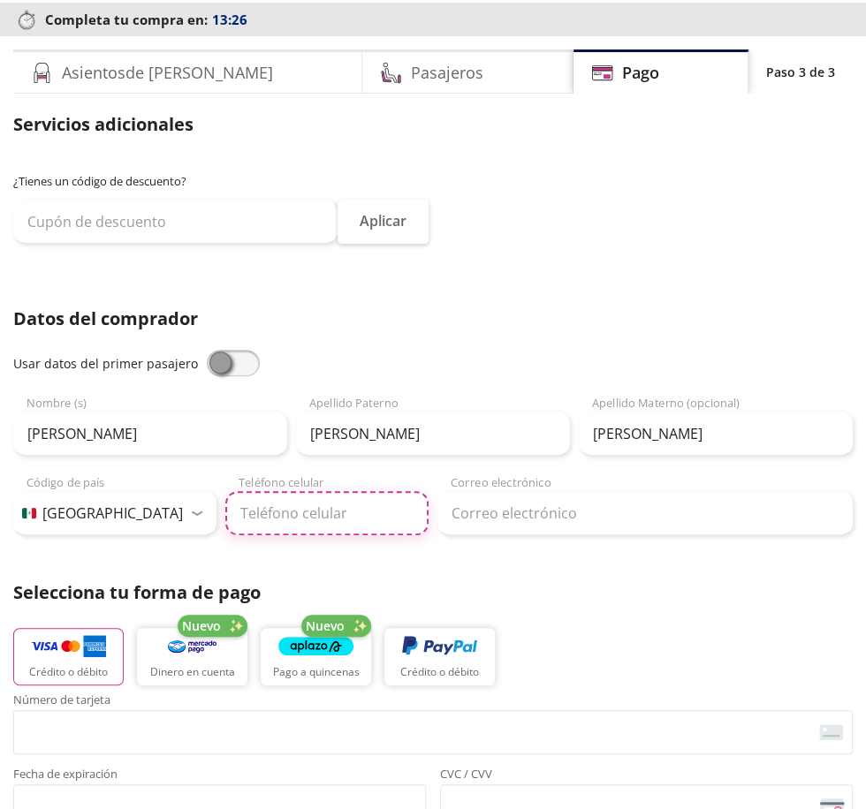
click at [348, 506] on input "Teléfono celular" at bounding box center [326, 513] width 203 height 44
type input "[PHONE_NUMBER]"
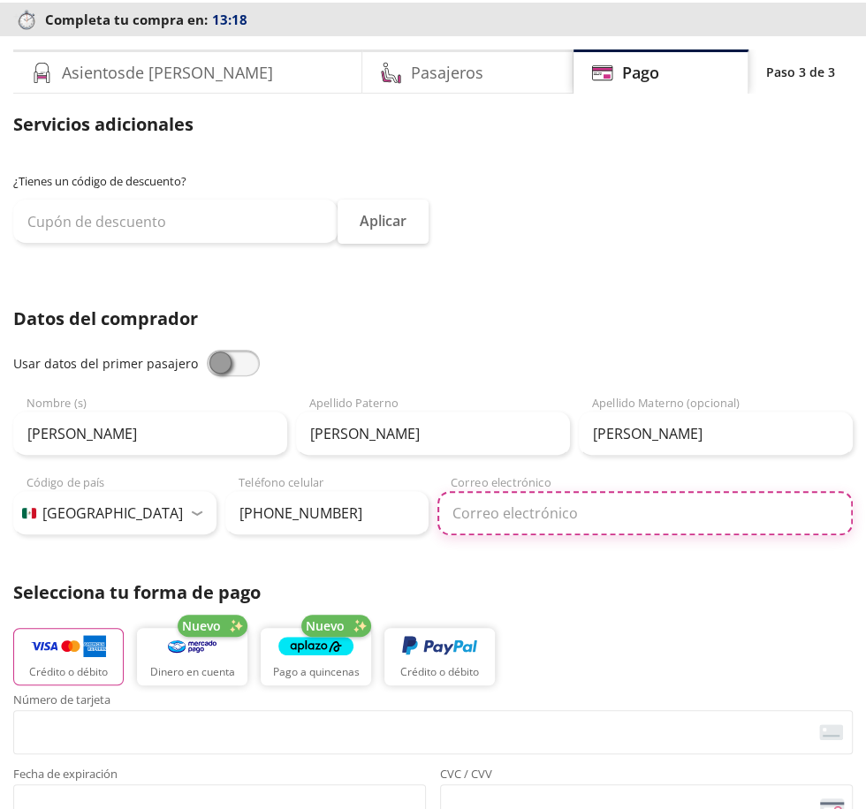
click at [568, 530] on input "Correo electrónico" at bounding box center [644, 513] width 415 height 44
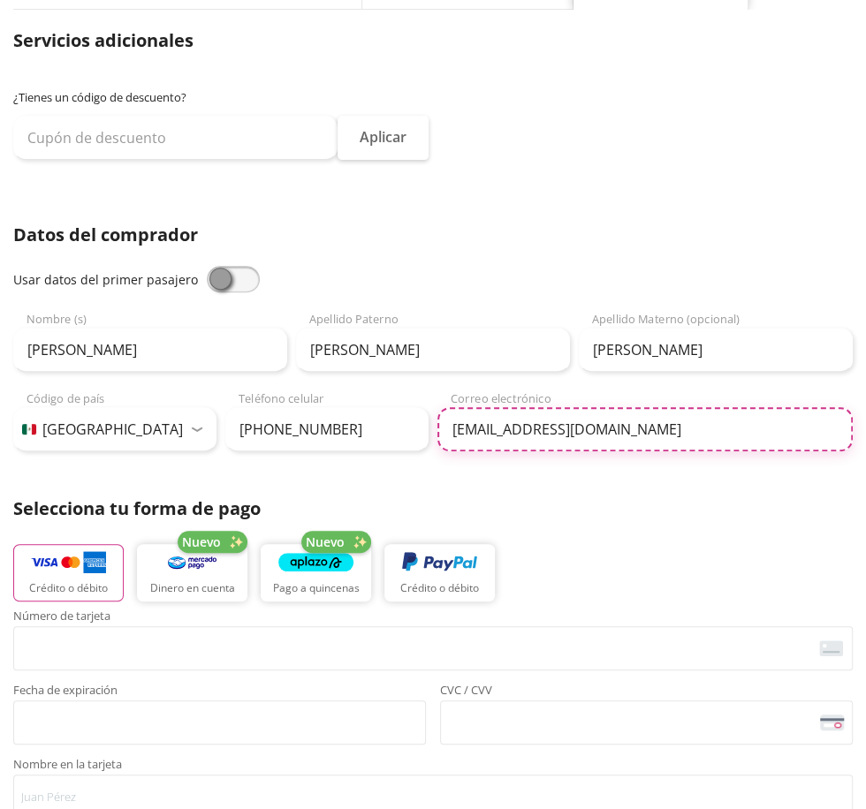
type input "[EMAIL_ADDRESS][DOMAIN_NAME]"
click at [64, 569] on img "button" at bounding box center [68, 563] width 75 height 26
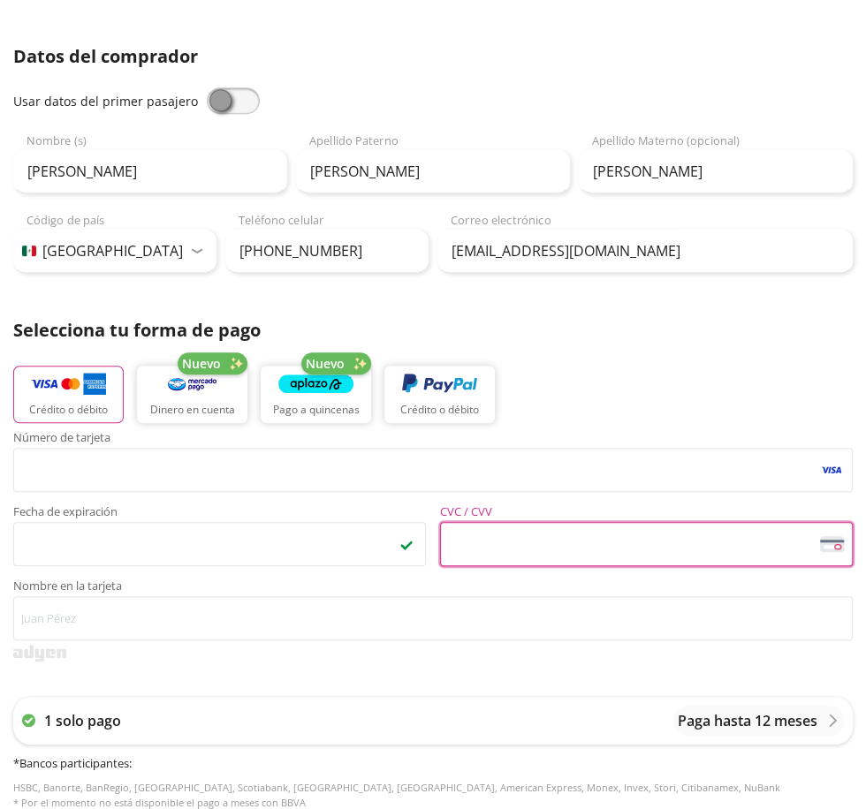
scroll to position [405, 0]
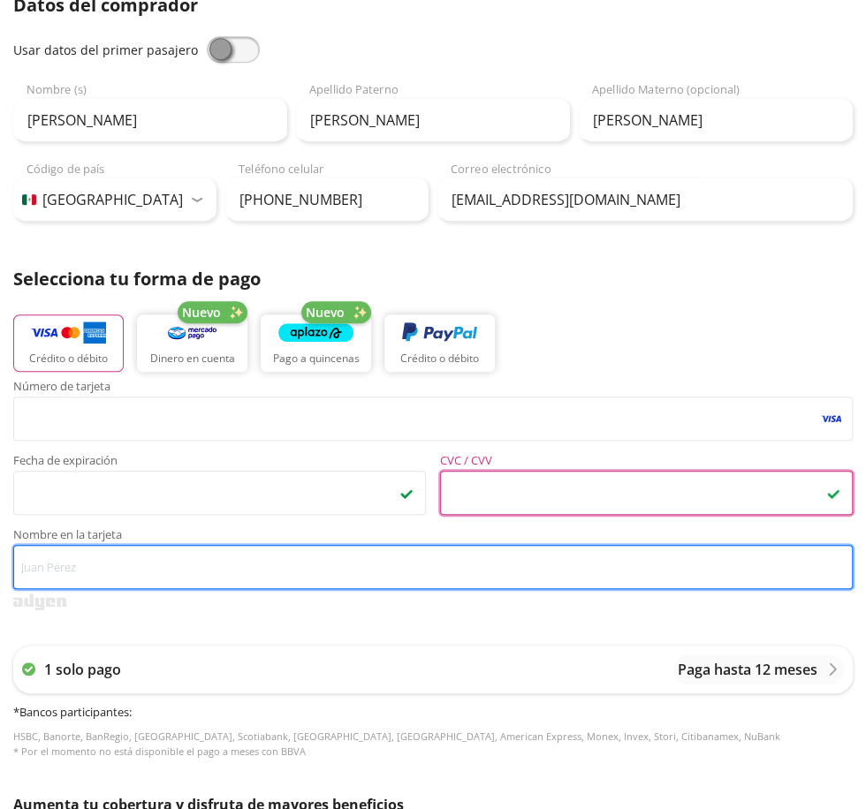
click at [212, 557] on input "Nombre en la tarjeta" at bounding box center [432, 567] width 839 height 44
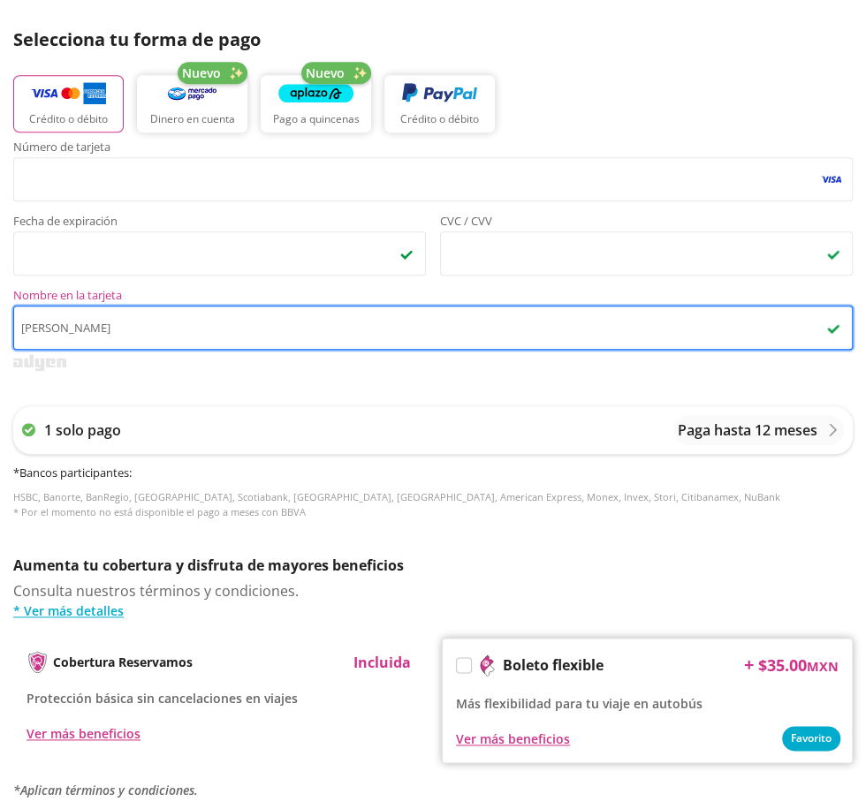
scroll to position [652, 0]
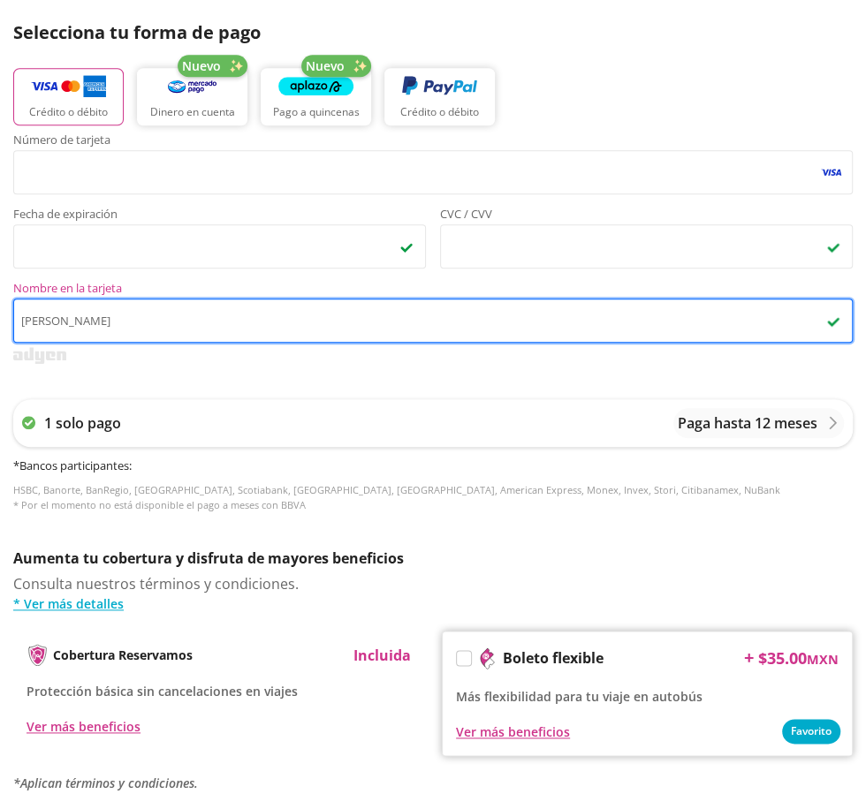
type input "[PERSON_NAME]"
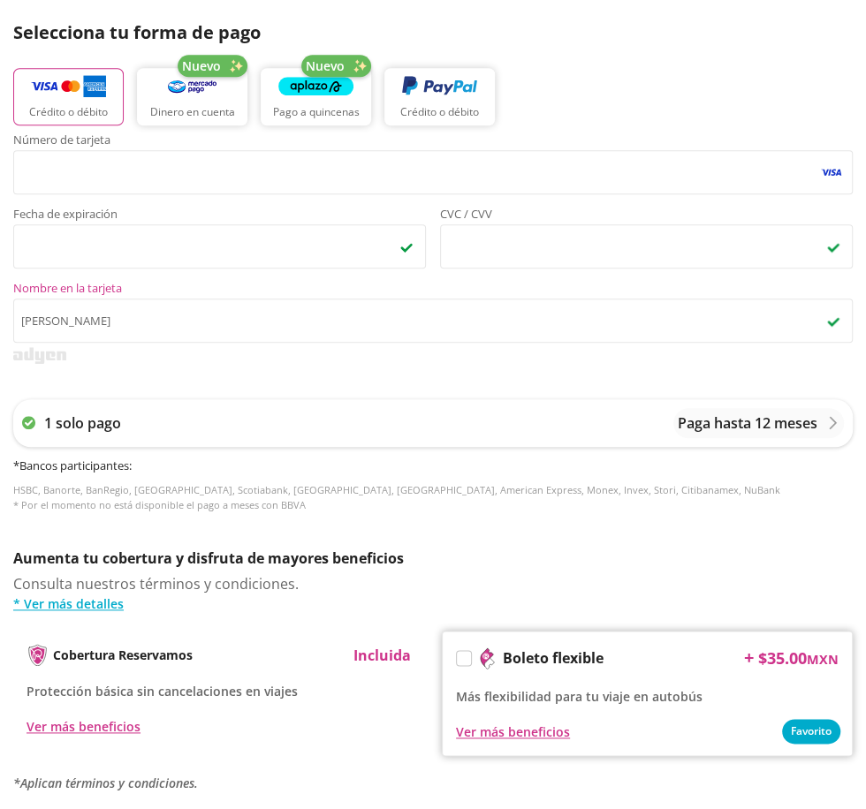
click at [609, 537] on div "Servicios adicionales ¿Tienes un código de descuento? Aplicar Datos del comprad…" at bounding box center [432, 223] width 839 height 1345
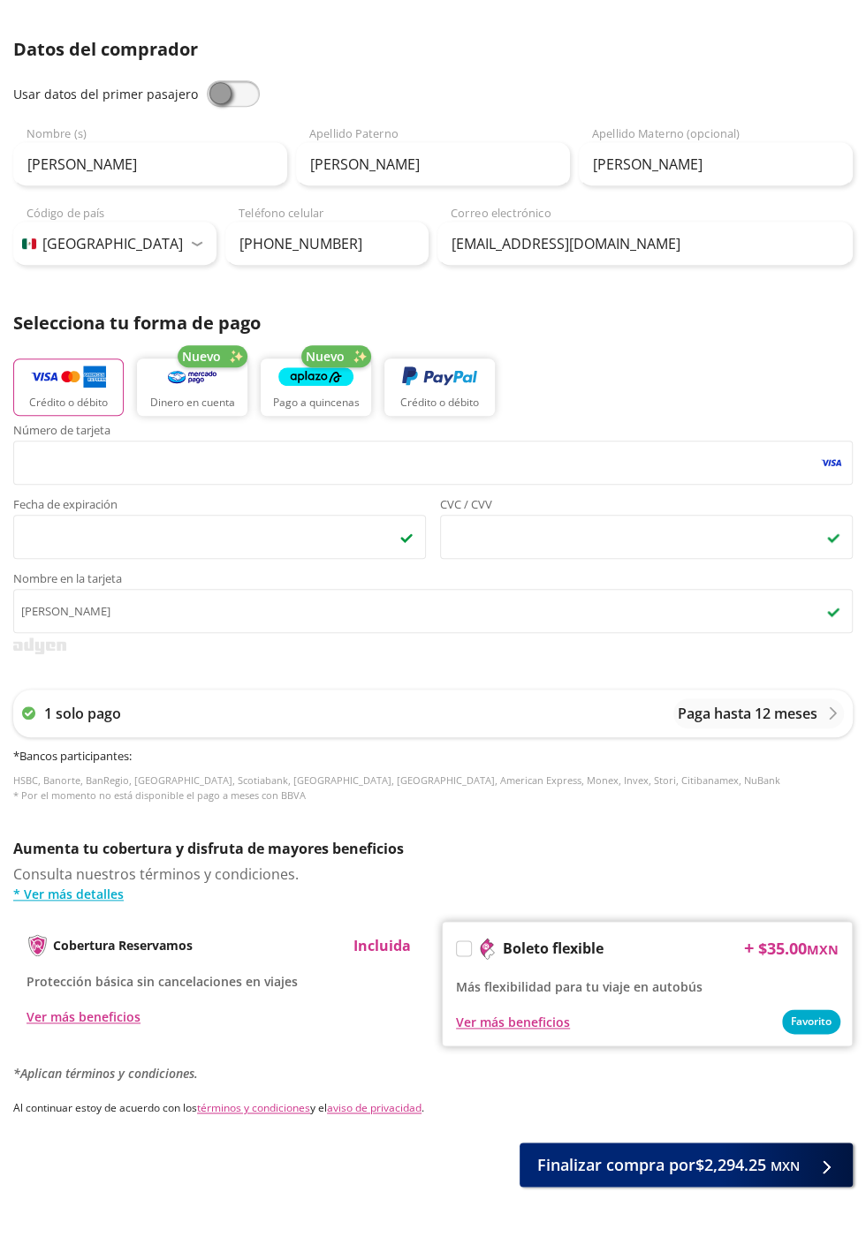
scroll to position [360, 0]
click at [756, 1154] on span "Finalizar compra por $2,294.25 MXN" at bounding box center [668, 1166] width 262 height 24
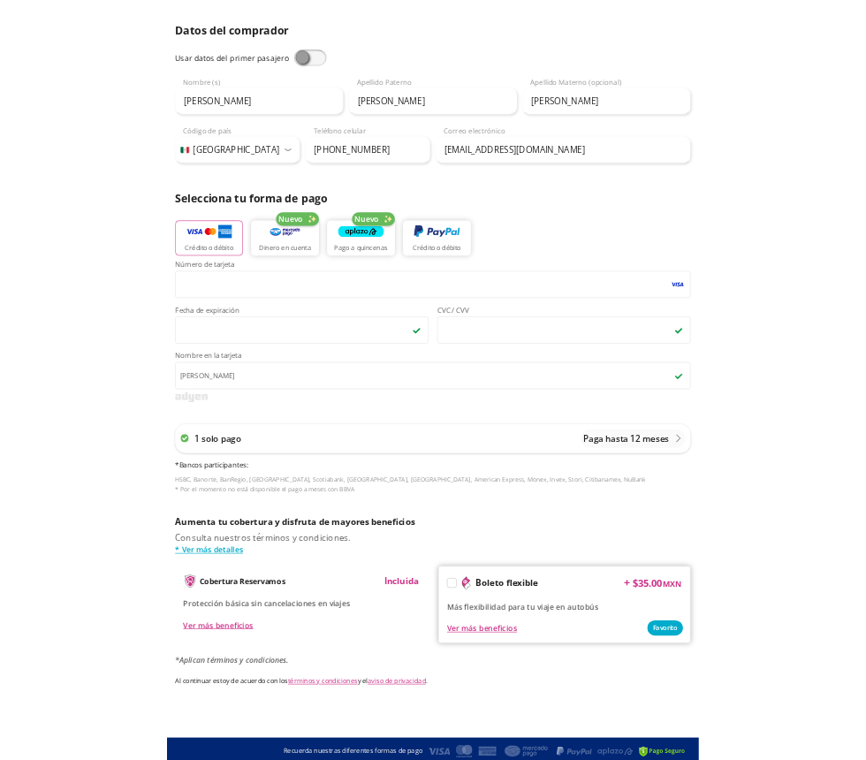
scroll to position [0, 0]
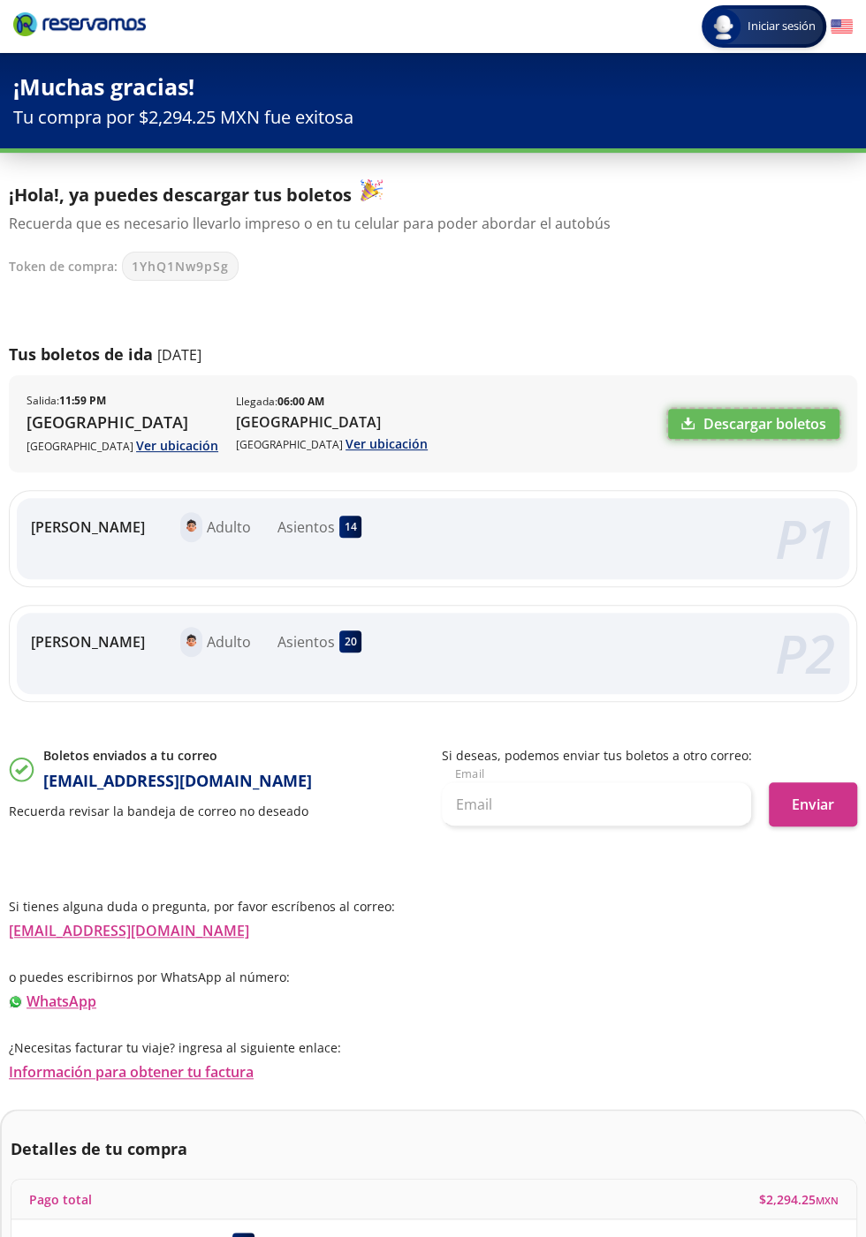
click at [772, 431] on link "Descargar boletos" at bounding box center [753, 424] width 171 height 30
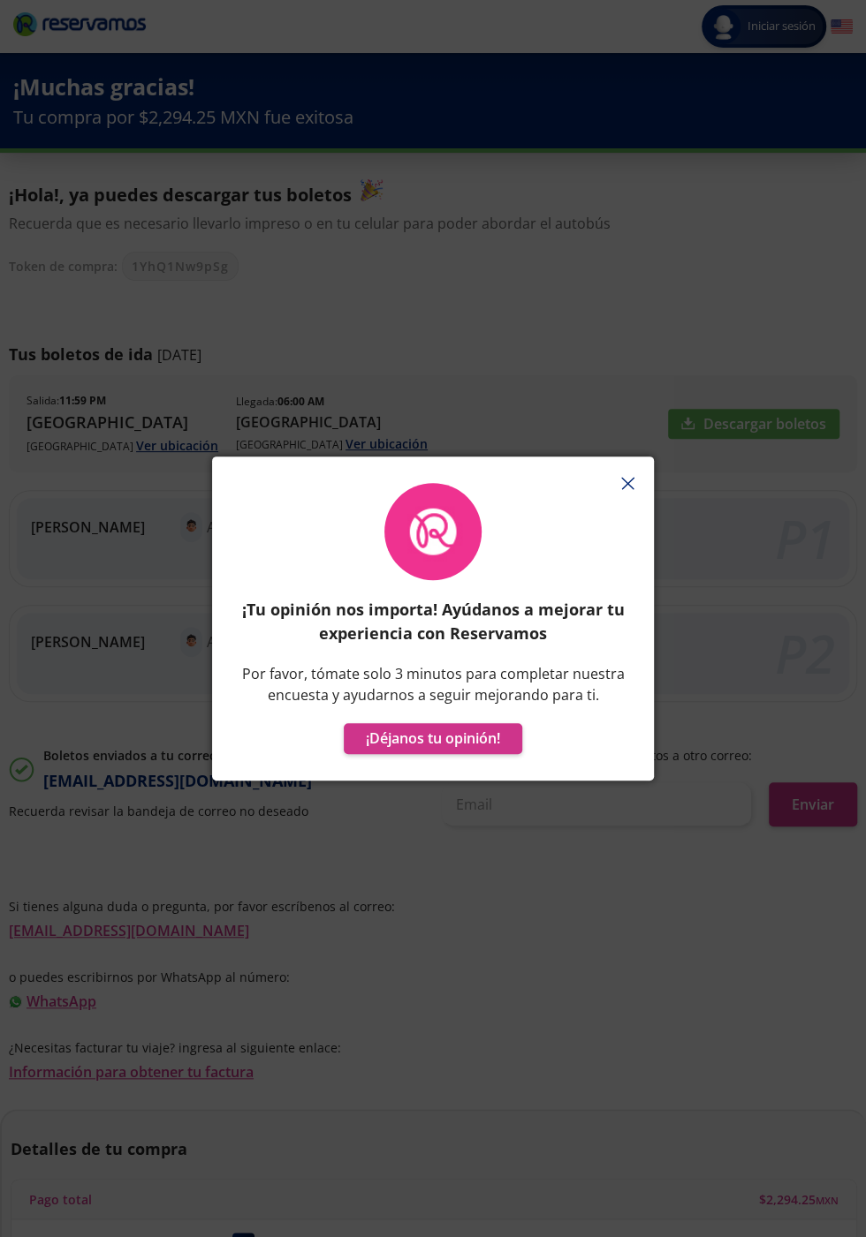
click at [625, 486] on icon "button" at bounding box center [627, 483] width 13 height 13
